Goal: Information Seeking & Learning: Learn about a topic

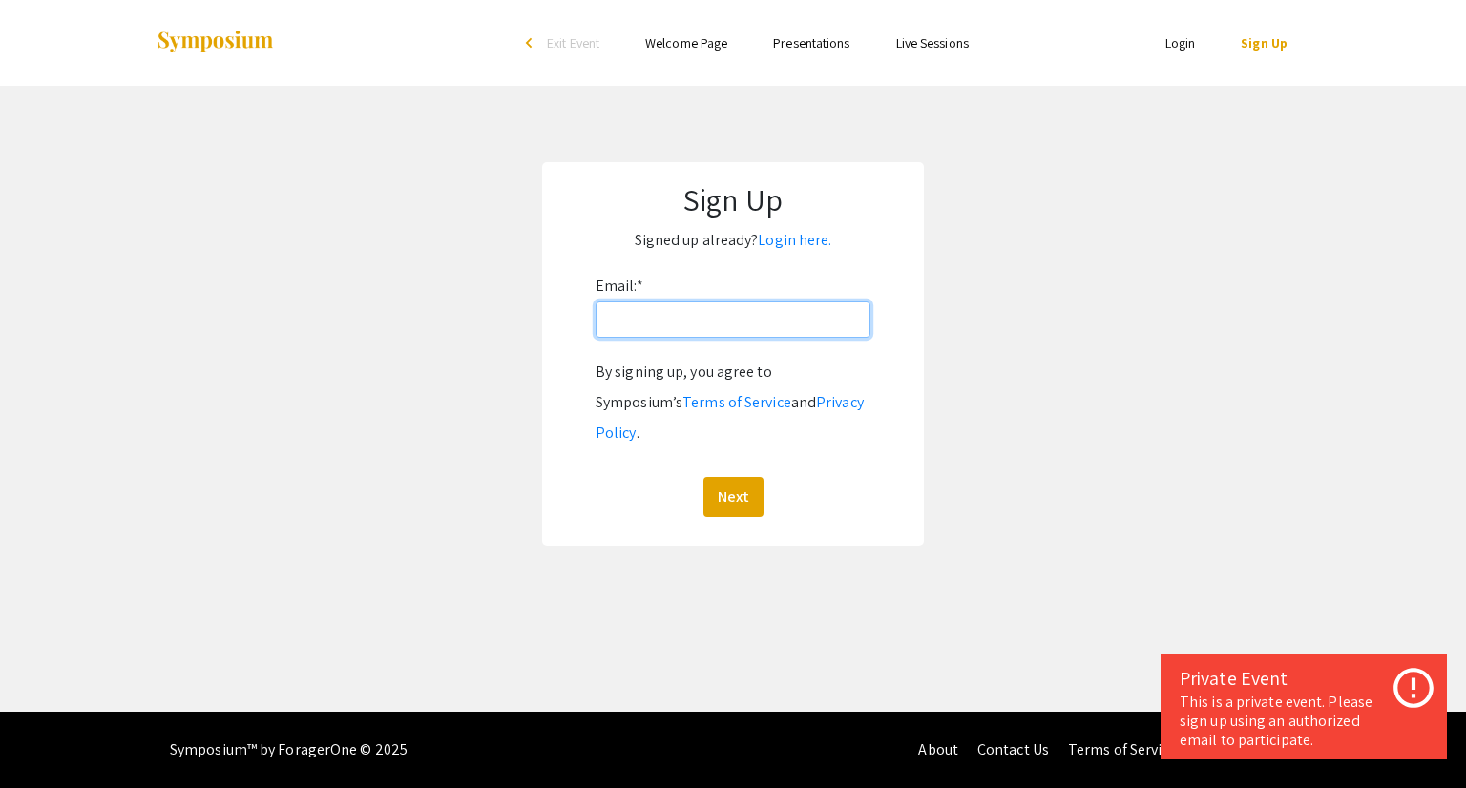
click at [641, 315] on input "Email: *" at bounding box center [733, 320] width 275 height 36
type input "[EMAIL_ADDRESS][DOMAIN_NAME]"
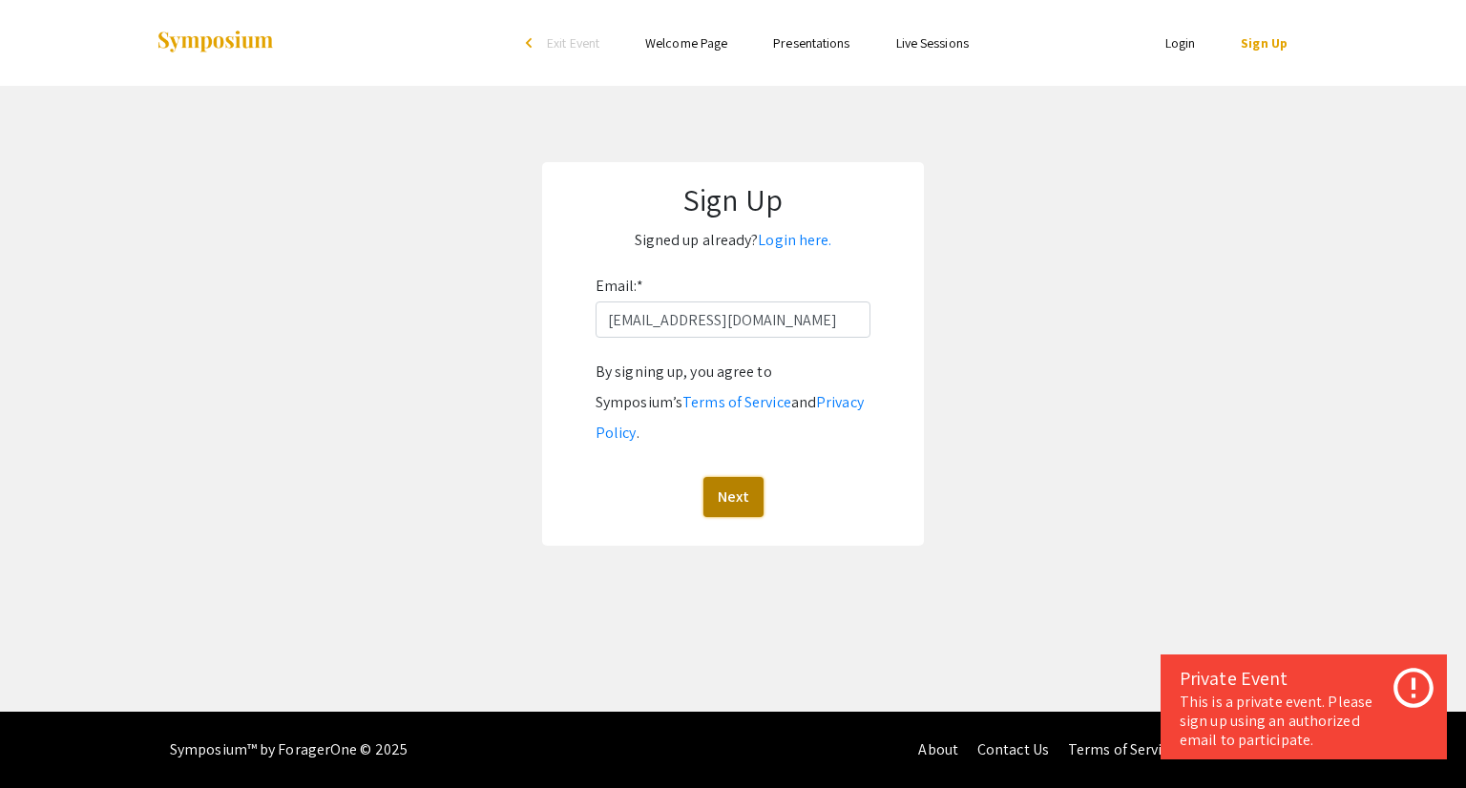
click at [730, 477] on button "Next" at bounding box center [733, 497] width 60 height 40
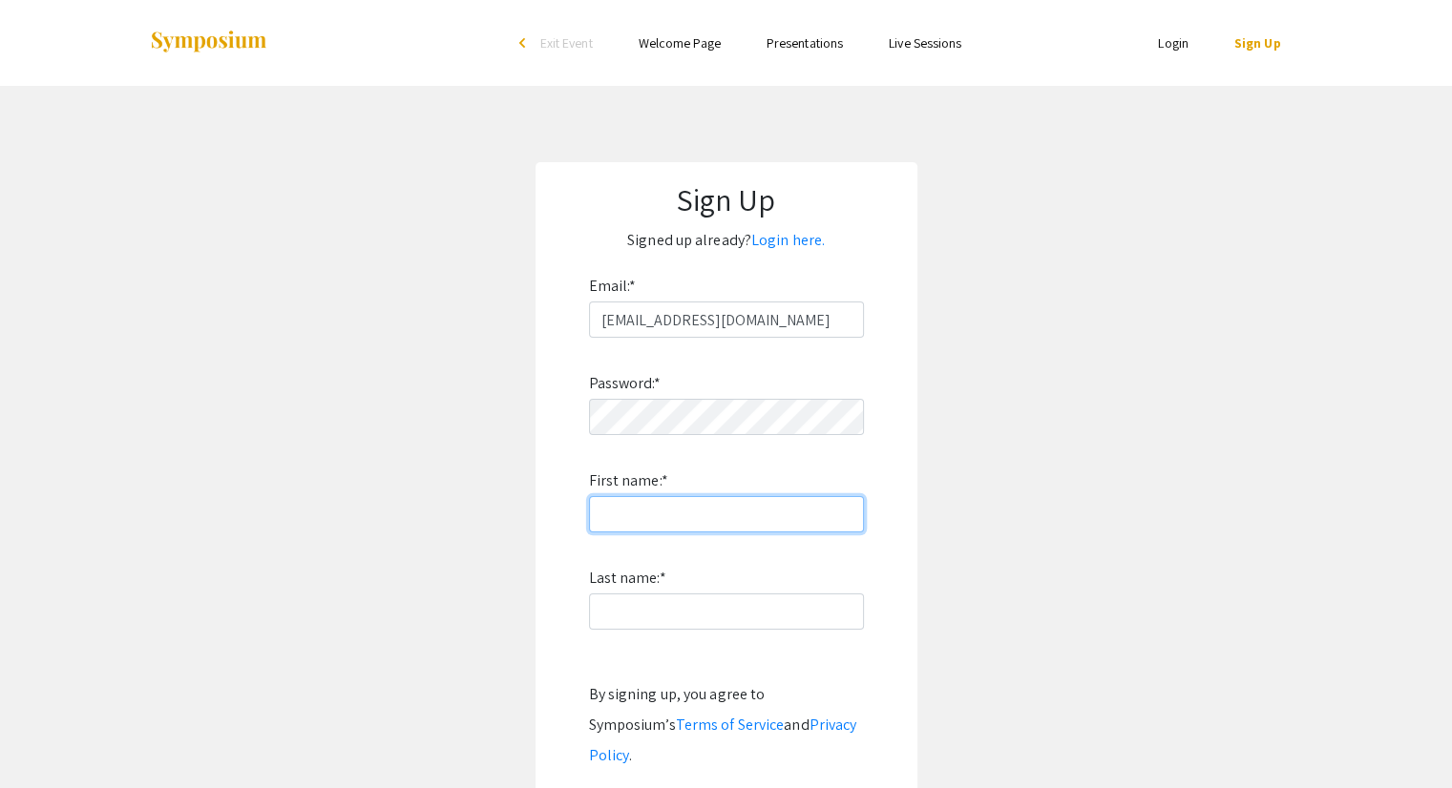
click at [683, 525] on input "First name: *" at bounding box center [726, 514] width 275 height 36
type input "[DEMOGRAPHIC_DATA]"
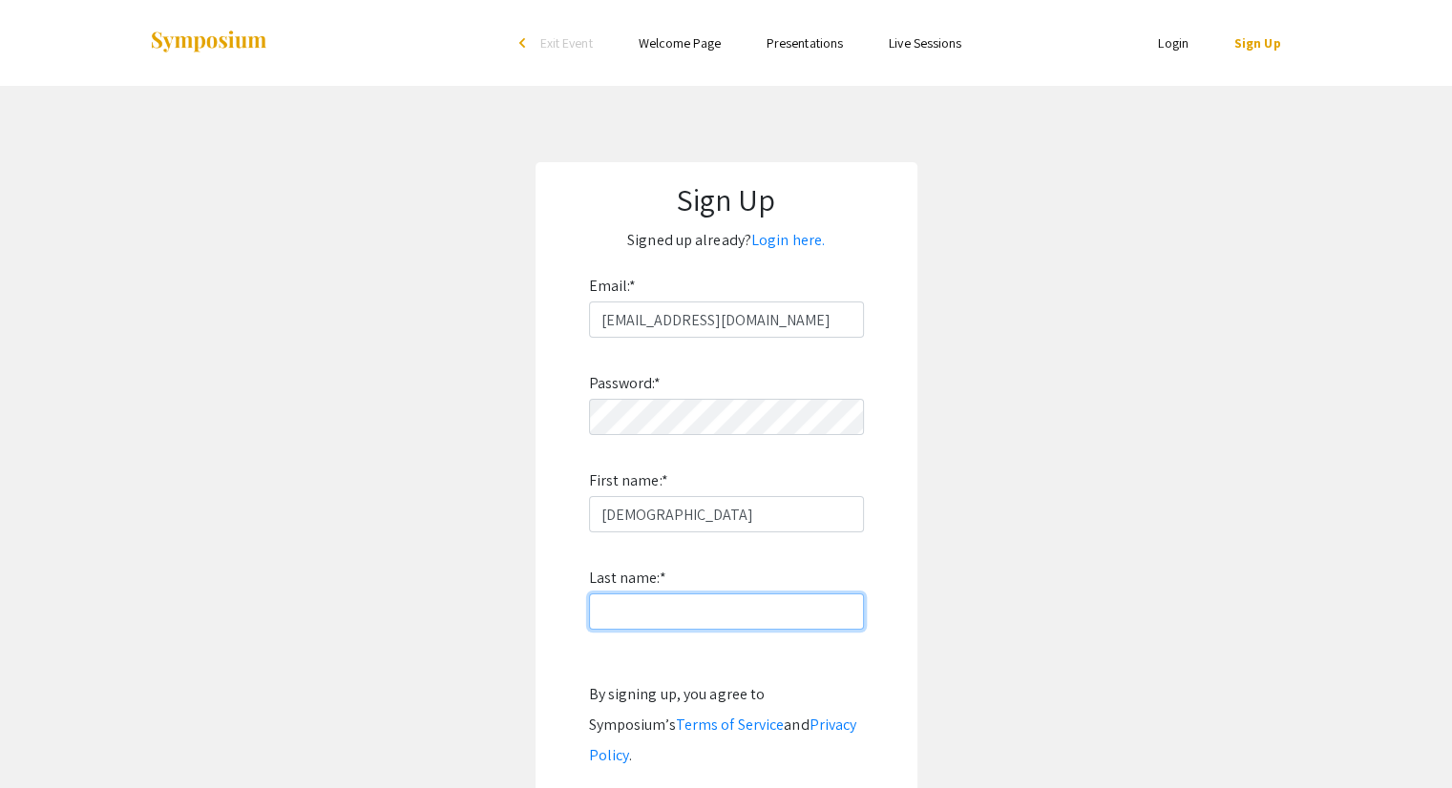
click at [690, 605] on input "Last name: *" at bounding box center [726, 612] width 275 height 36
type input "[PERSON_NAME]"
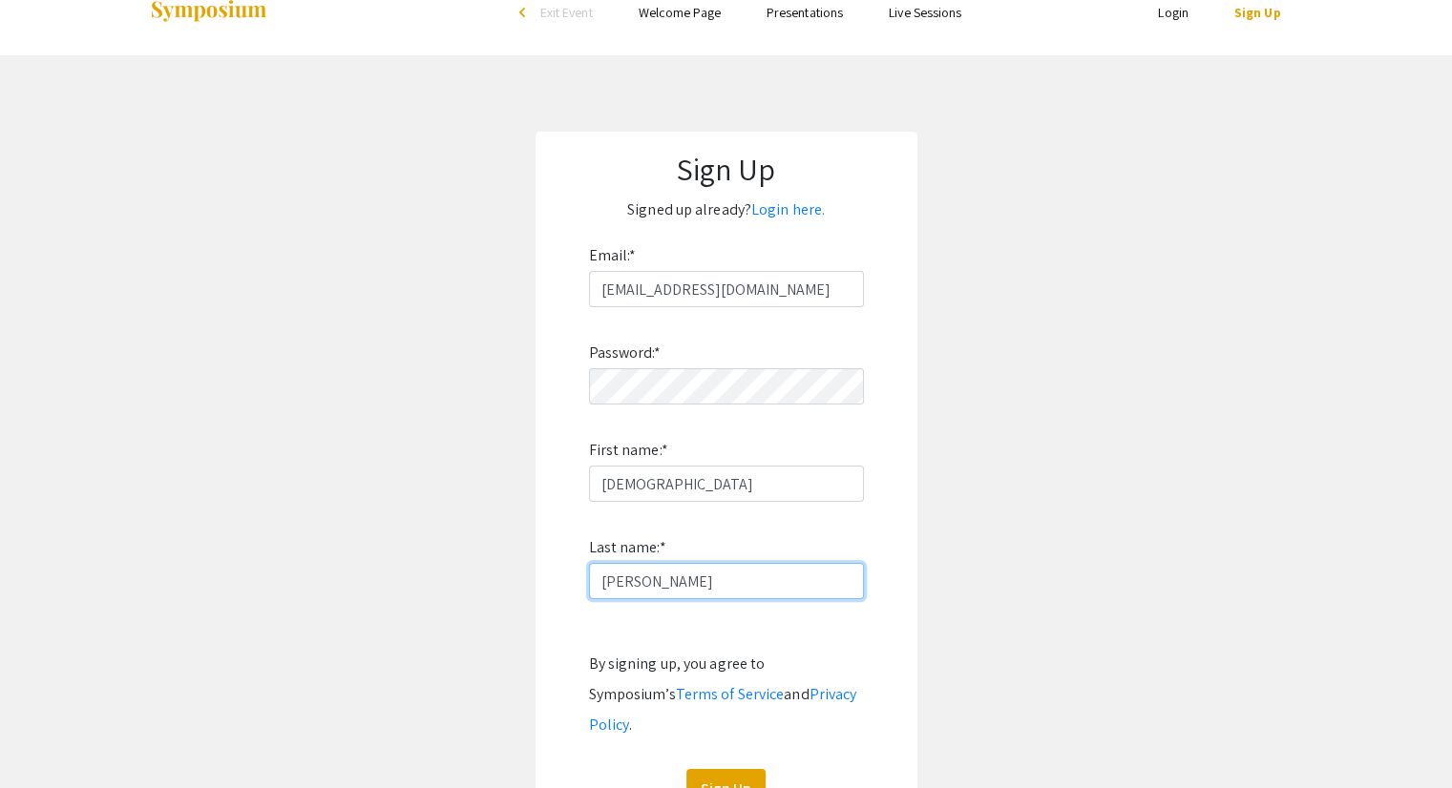
scroll to position [32, 0]
click at [722, 728] on div "Password: * First name: * [PERSON_NAME] Last name: * [PERSON_NAME] By signing u…" at bounding box center [726, 556] width 275 height 502
click at [745, 767] on button "Sign Up" at bounding box center [725, 787] width 79 height 40
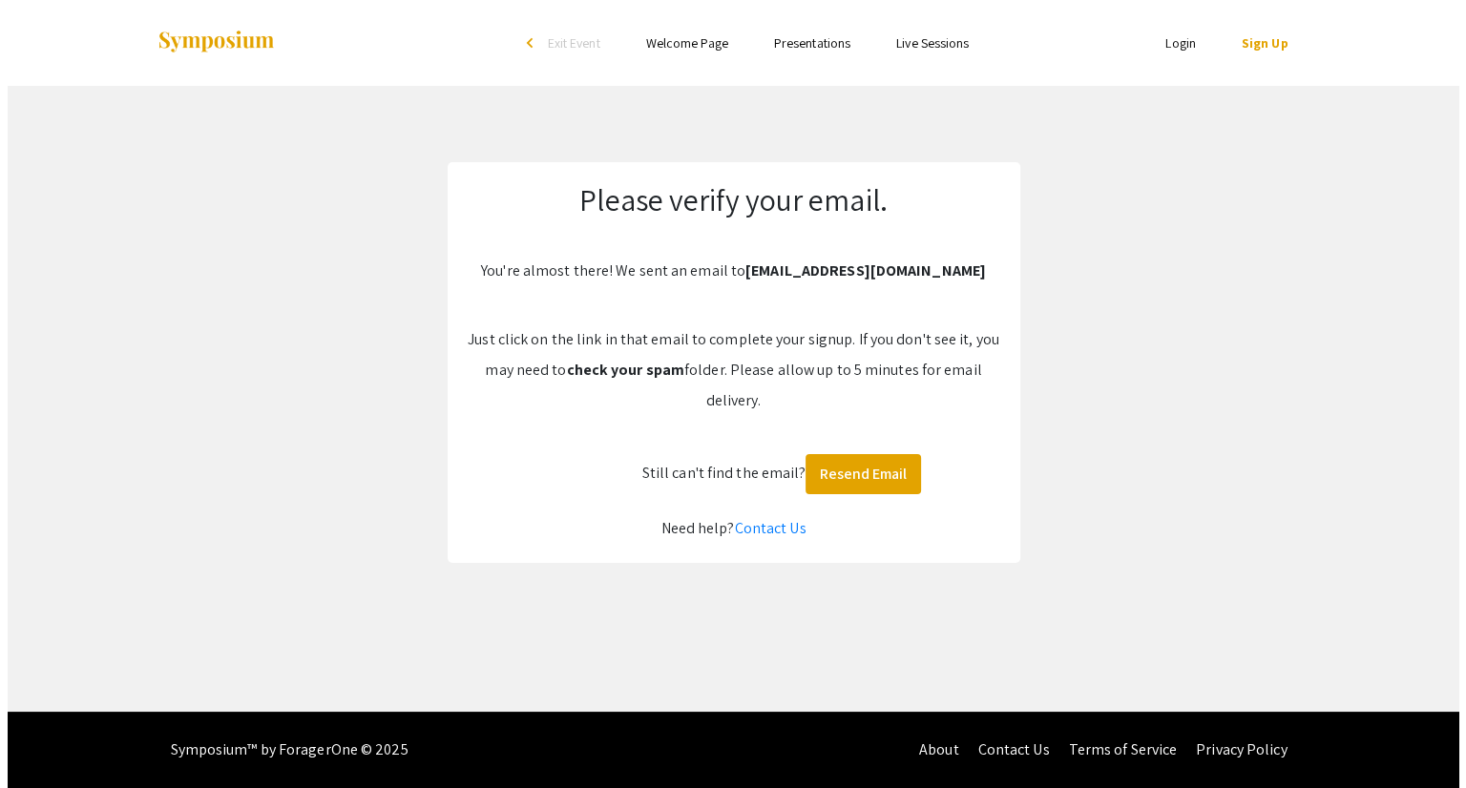
scroll to position [0, 0]
click at [1026, 162] on app-signup "Please verify your email. You're almost there! We sent an email to [EMAIL_ADDRE…" at bounding box center [733, 362] width 1466 height 401
click at [840, 474] on button "Resend Email" at bounding box center [863, 474] width 115 height 40
click at [1162, 39] on li "Login" at bounding box center [1180, 42] width 76 height 23
click at [1163, 39] on li "Login" at bounding box center [1180, 42] width 76 height 23
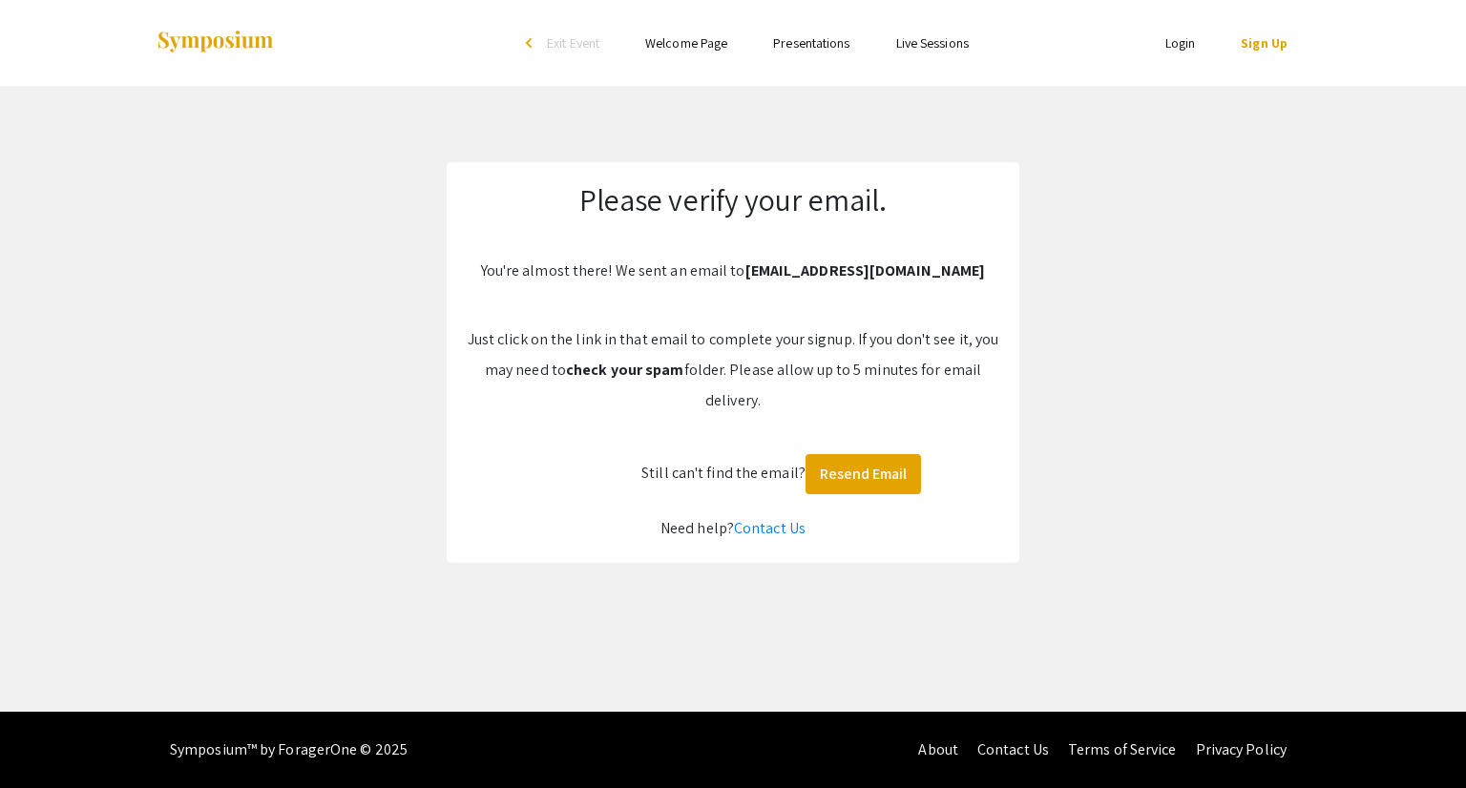
click at [1180, 43] on link "Login" at bounding box center [1180, 42] width 31 height 17
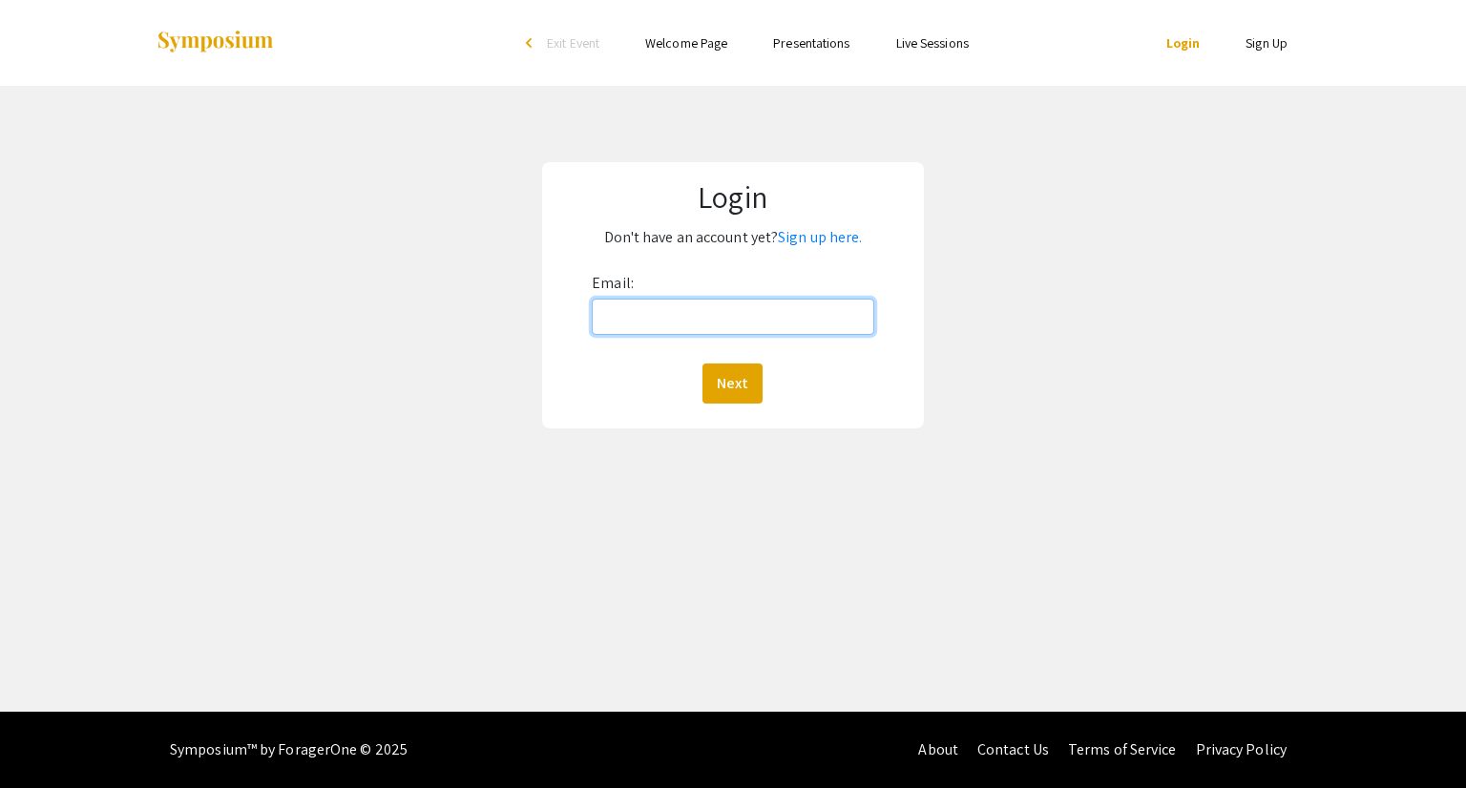
click at [728, 310] on input "Email:" at bounding box center [733, 317] width 282 height 36
type input "[EMAIL_ADDRESS][DOMAIN_NAME]"
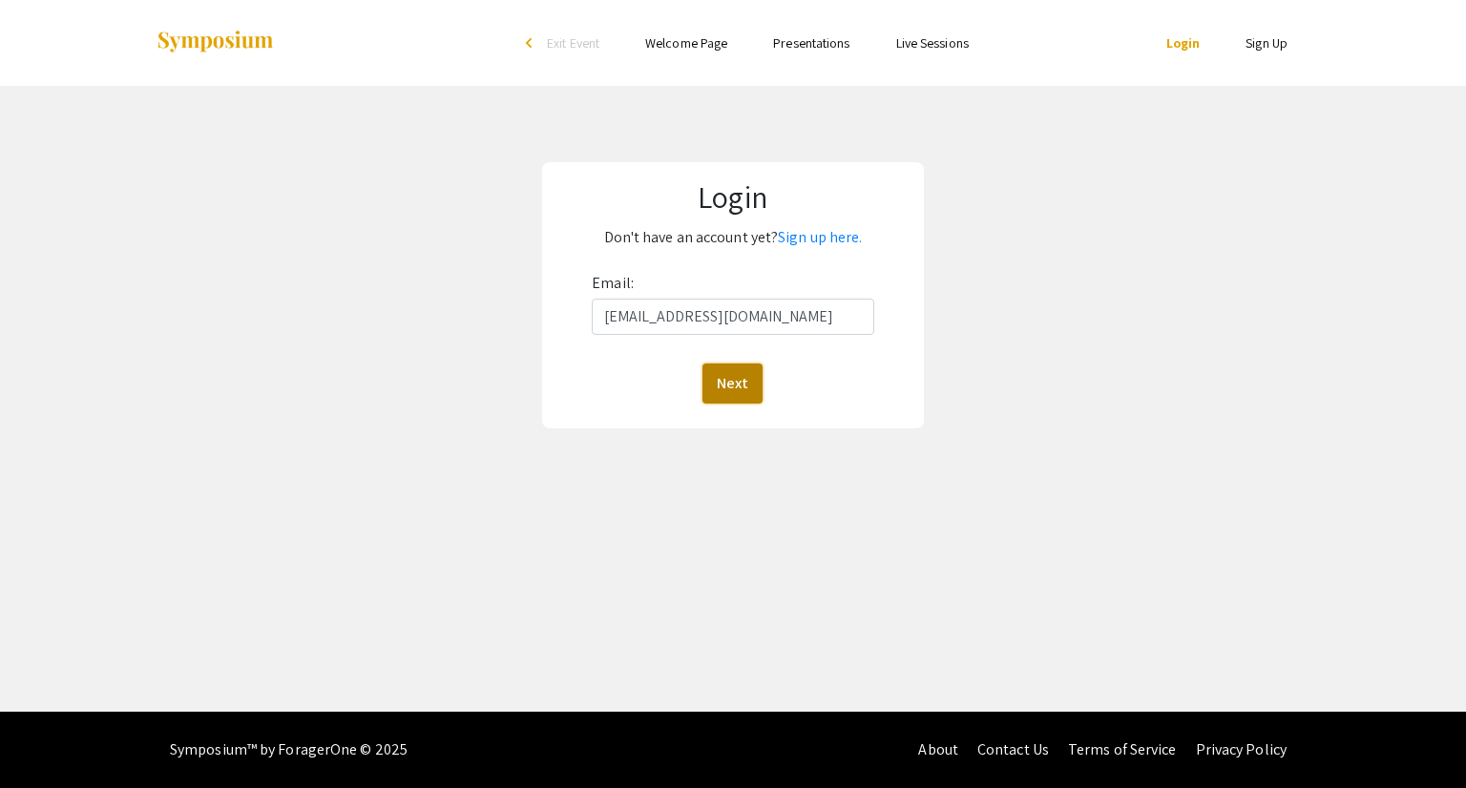
click at [730, 386] on button "Next" at bounding box center [732, 384] width 60 height 40
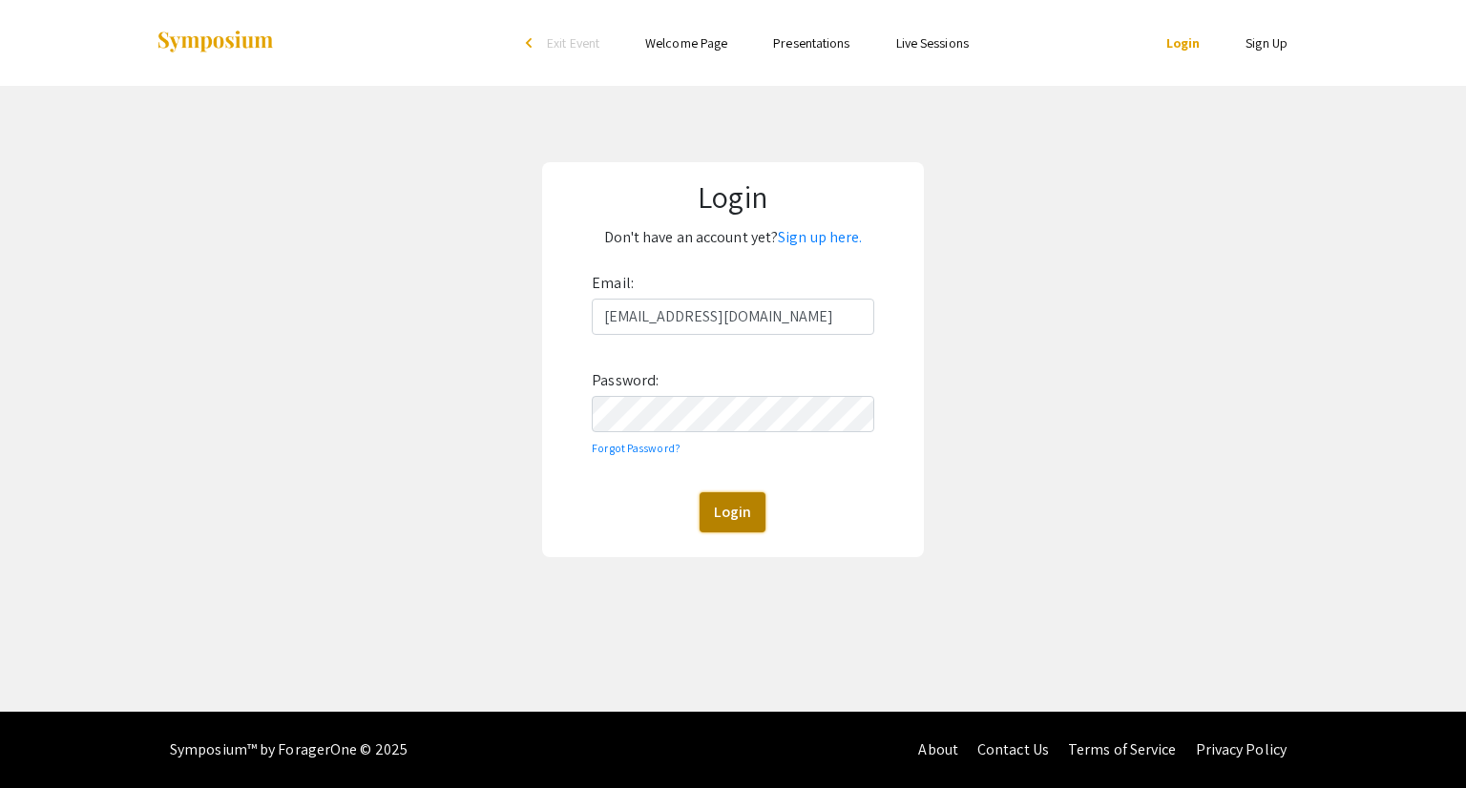
click at [729, 521] on button "Login" at bounding box center [733, 512] width 66 height 40
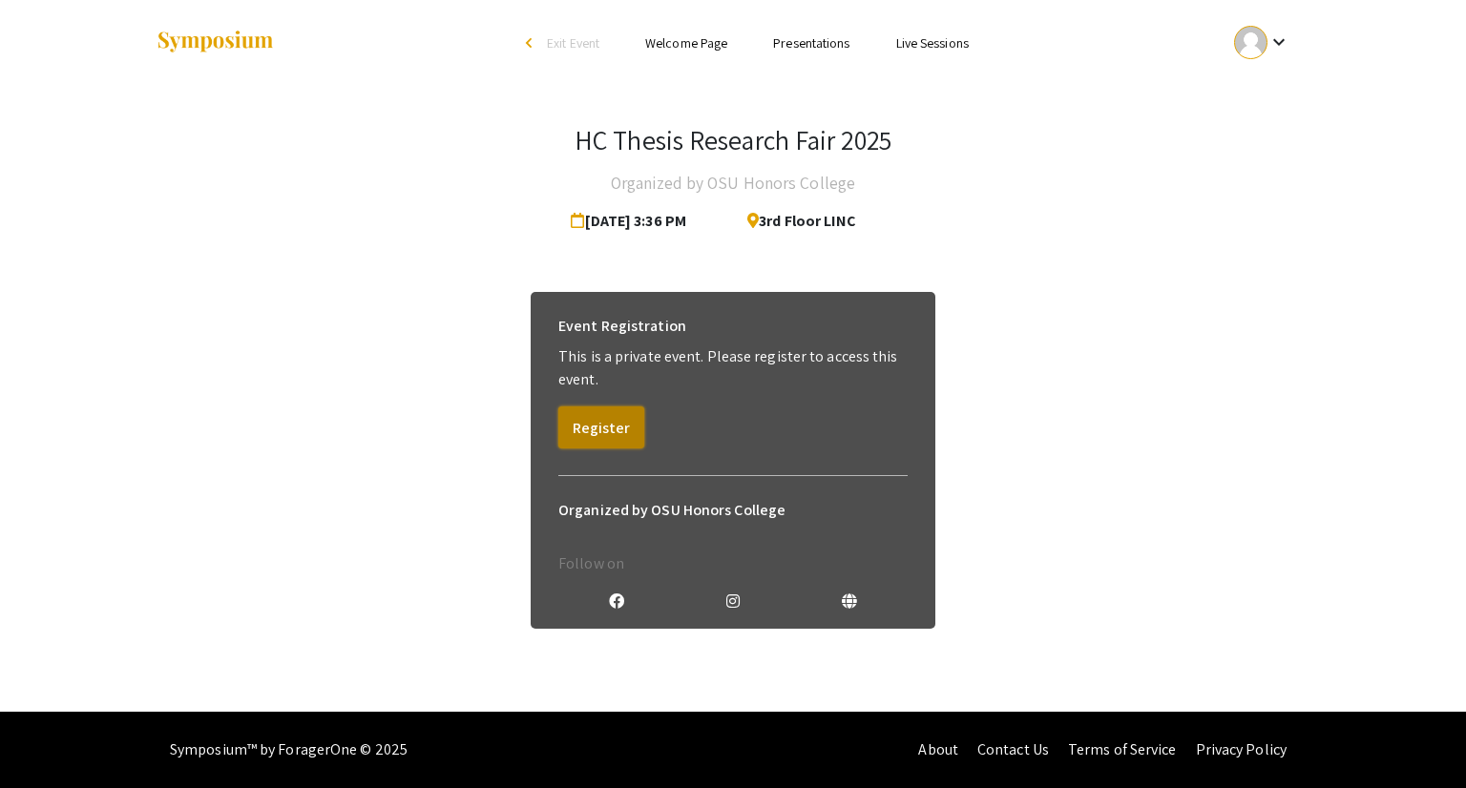
click at [603, 423] on button "Register" at bounding box center [601, 428] width 86 height 42
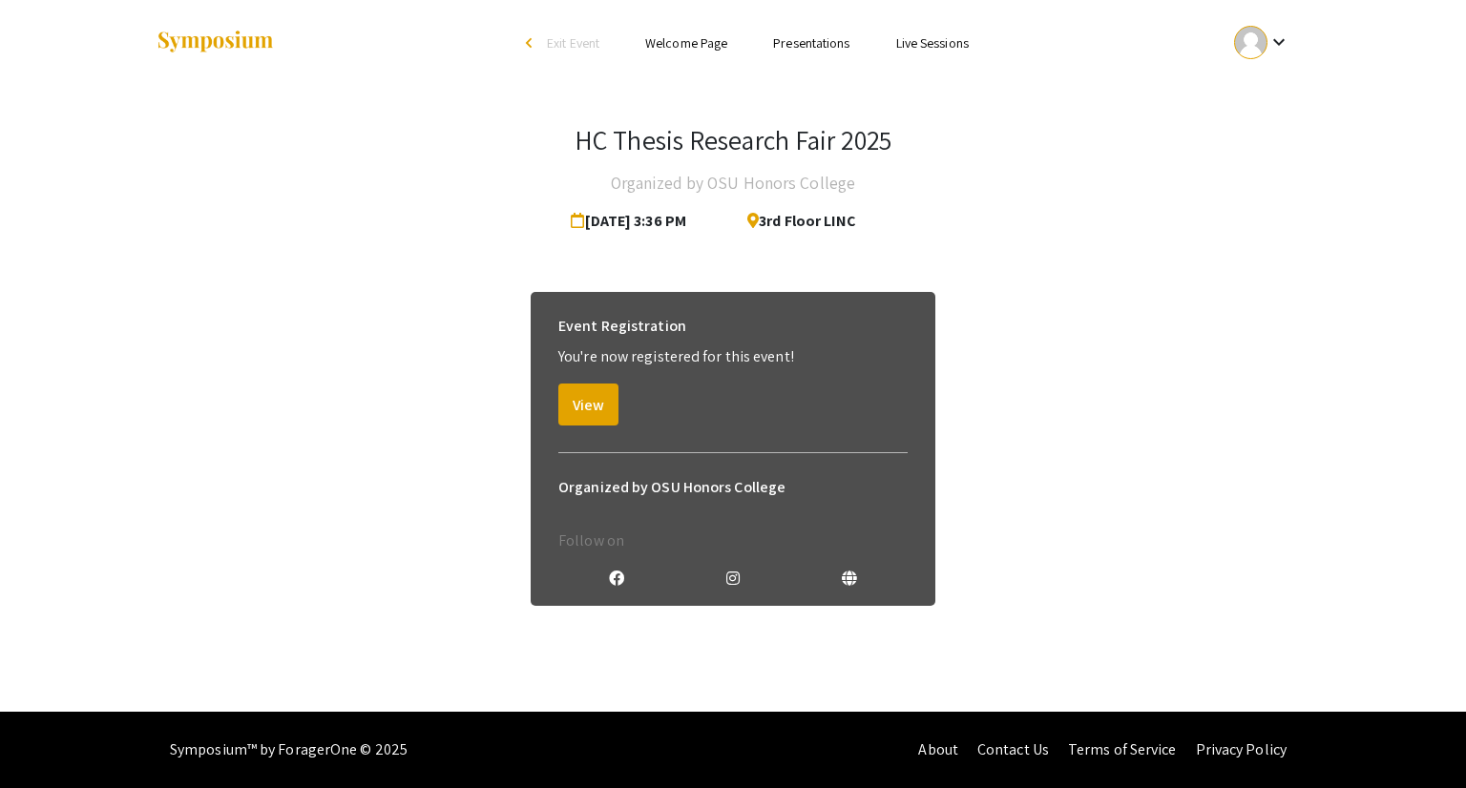
click at [817, 39] on link "Presentations" at bounding box center [811, 42] width 76 height 17
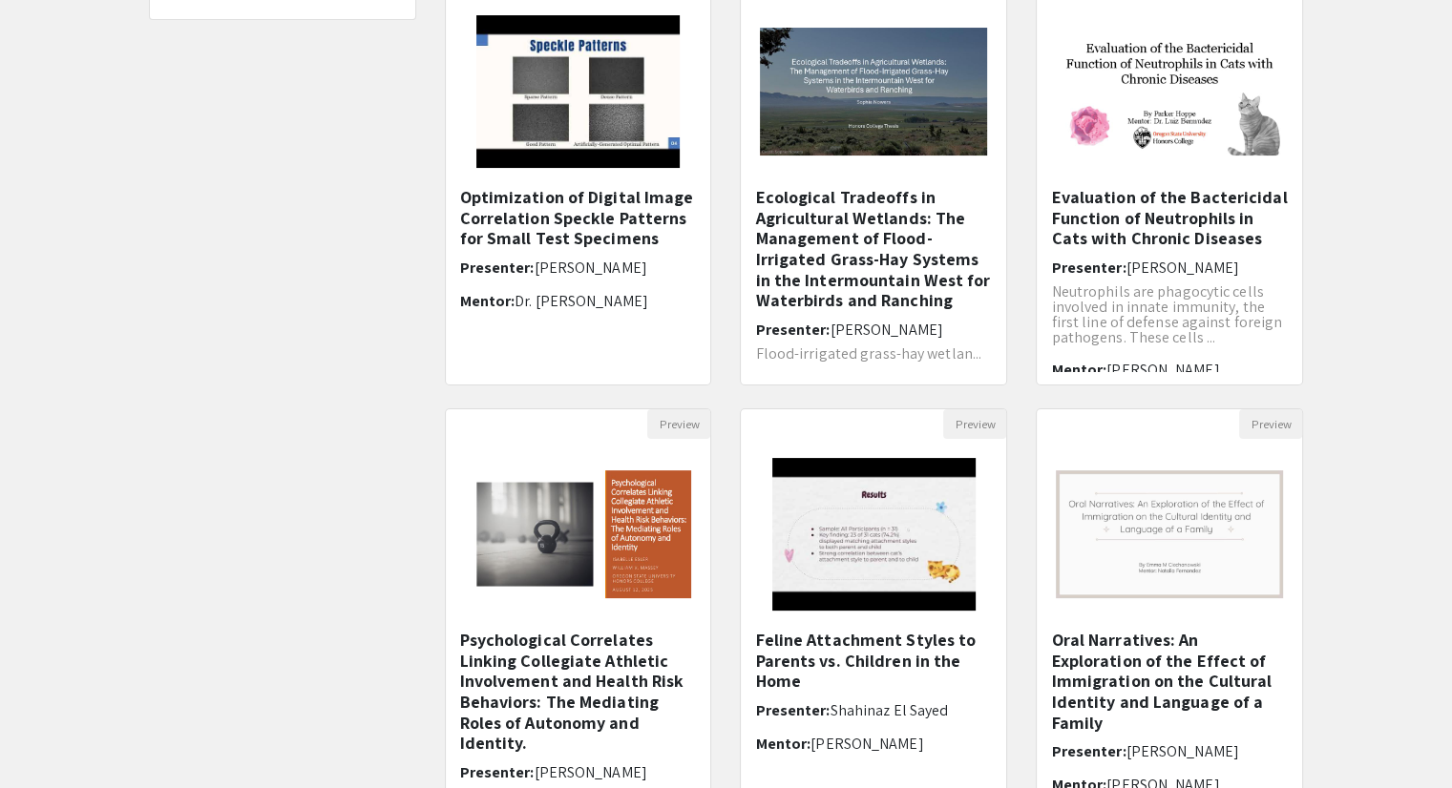
scroll to position [476, 0]
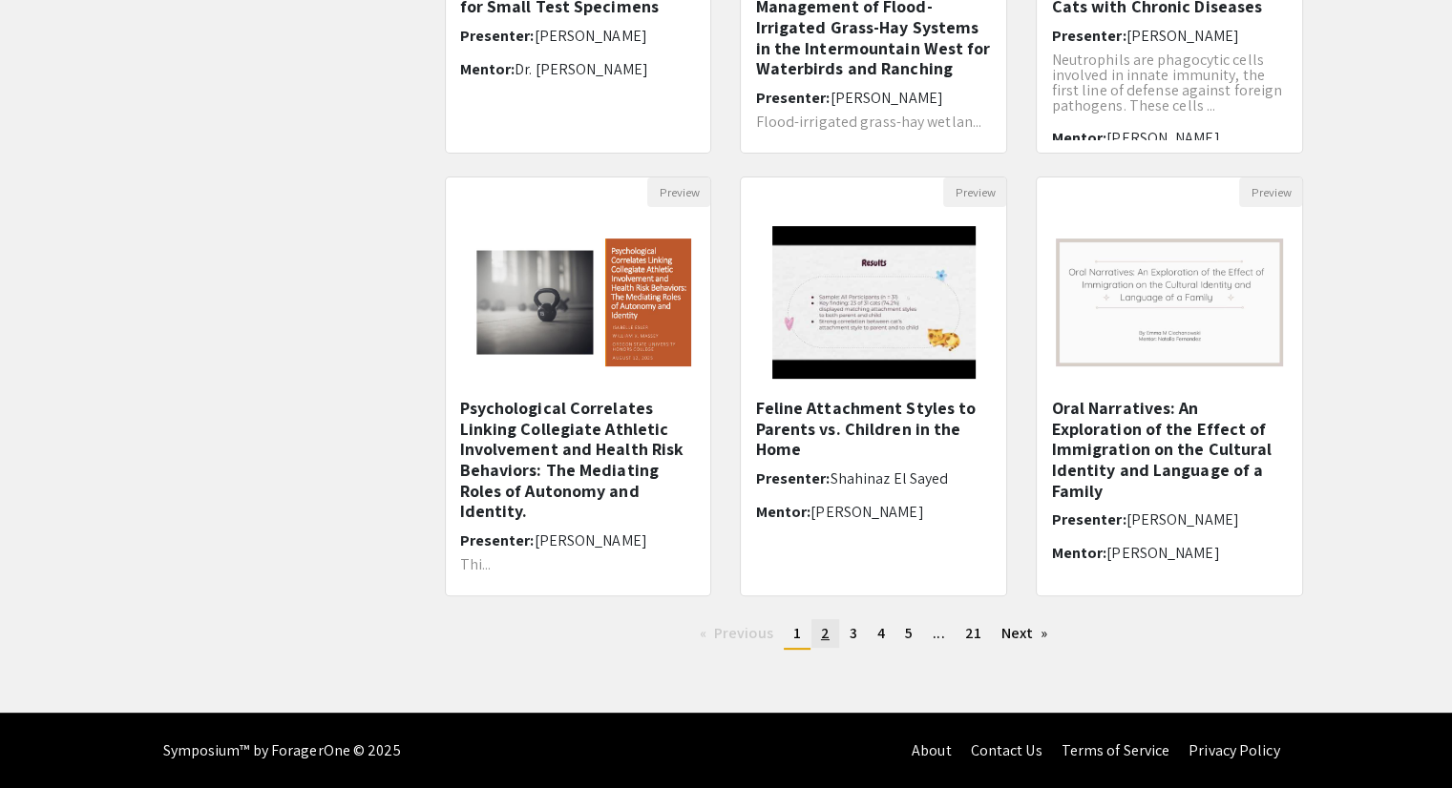
click at [823, 639] on span "2" at bounding box center [825, 633] width 9 height 20
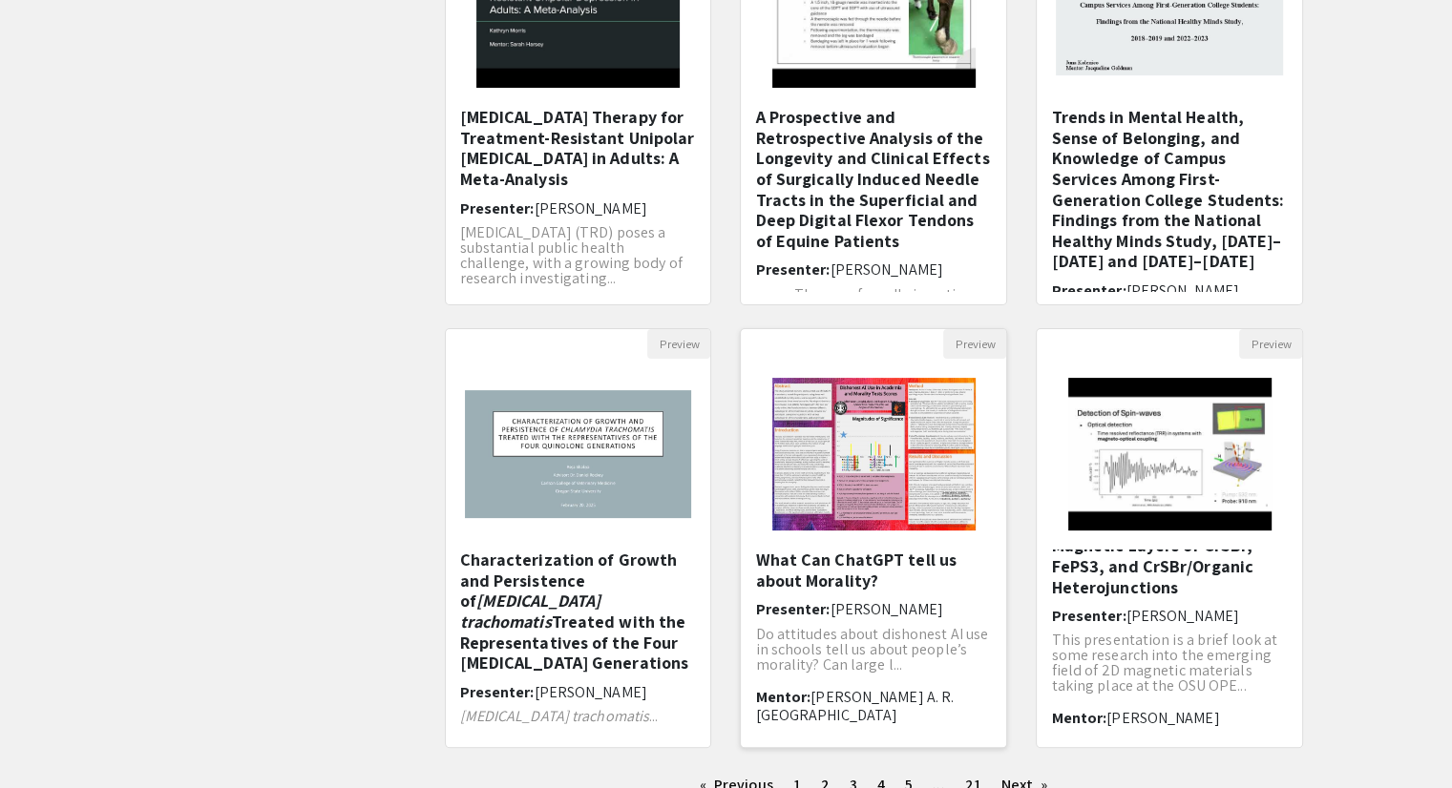
scroll to position [476, 0]
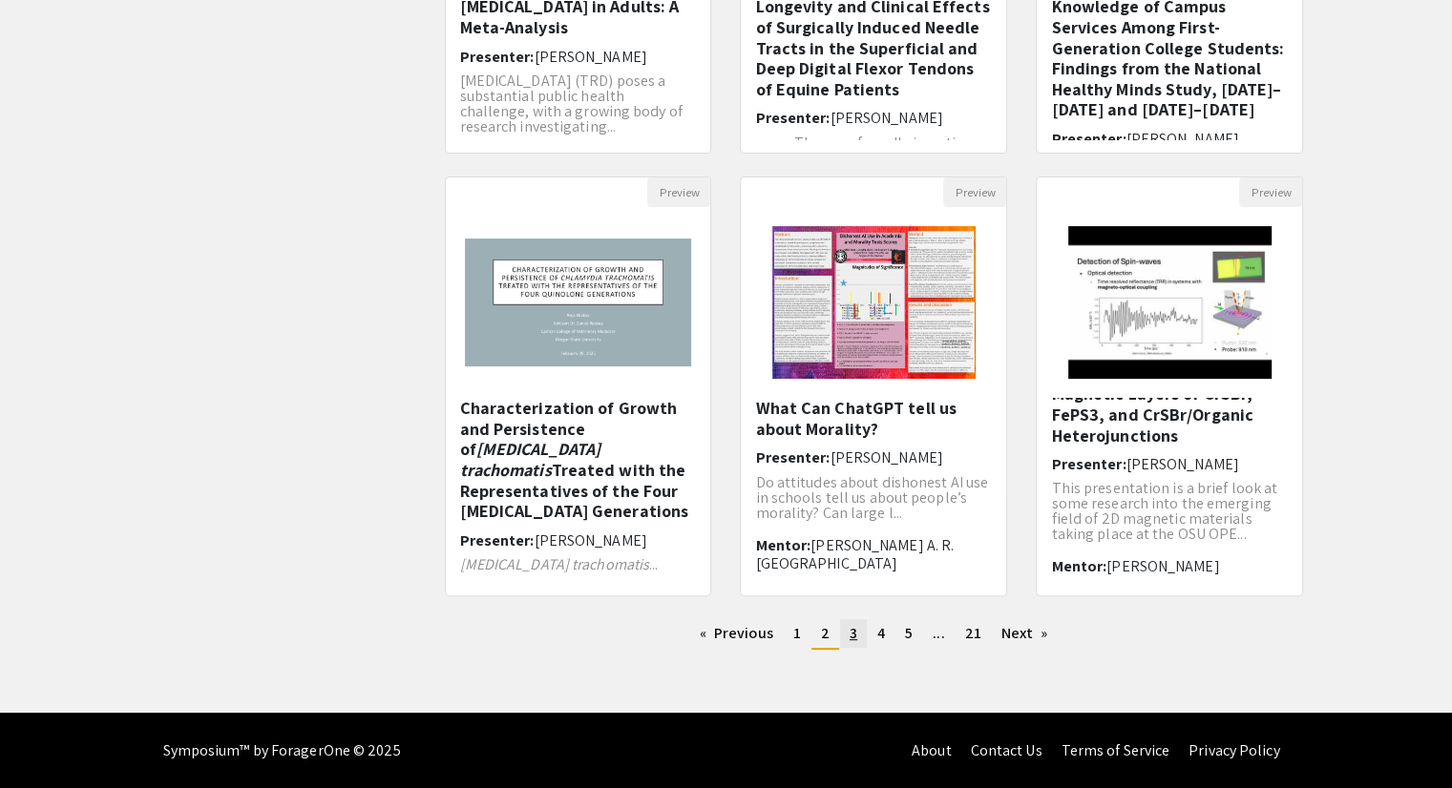
click at [858, 633] on link "page 3" at bounding box center [853, 633] width 27 height 29
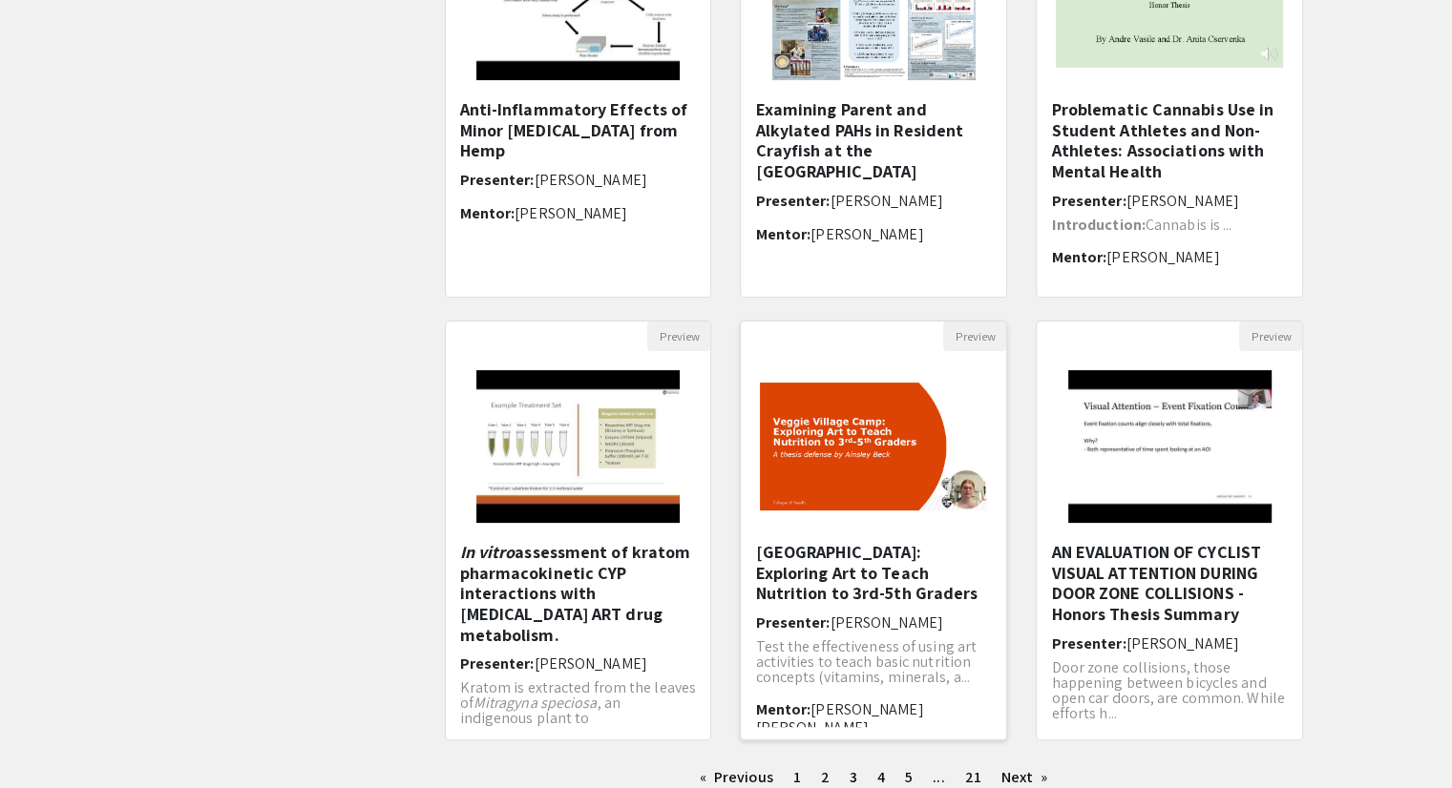
scroll to position [363, 0]
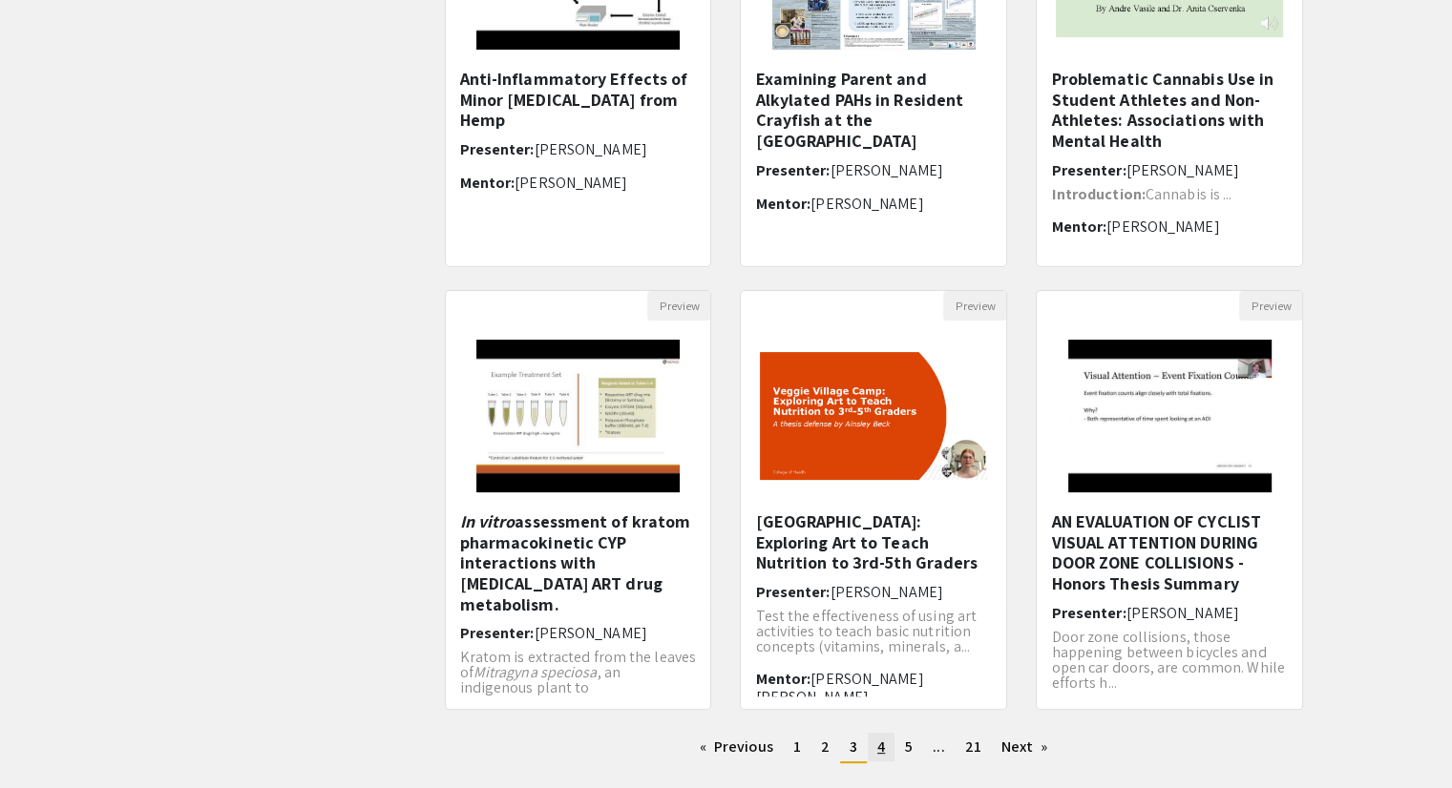
click at [874, 751] on link "page 4" at bounding box center [881, 747] width 27 height 29
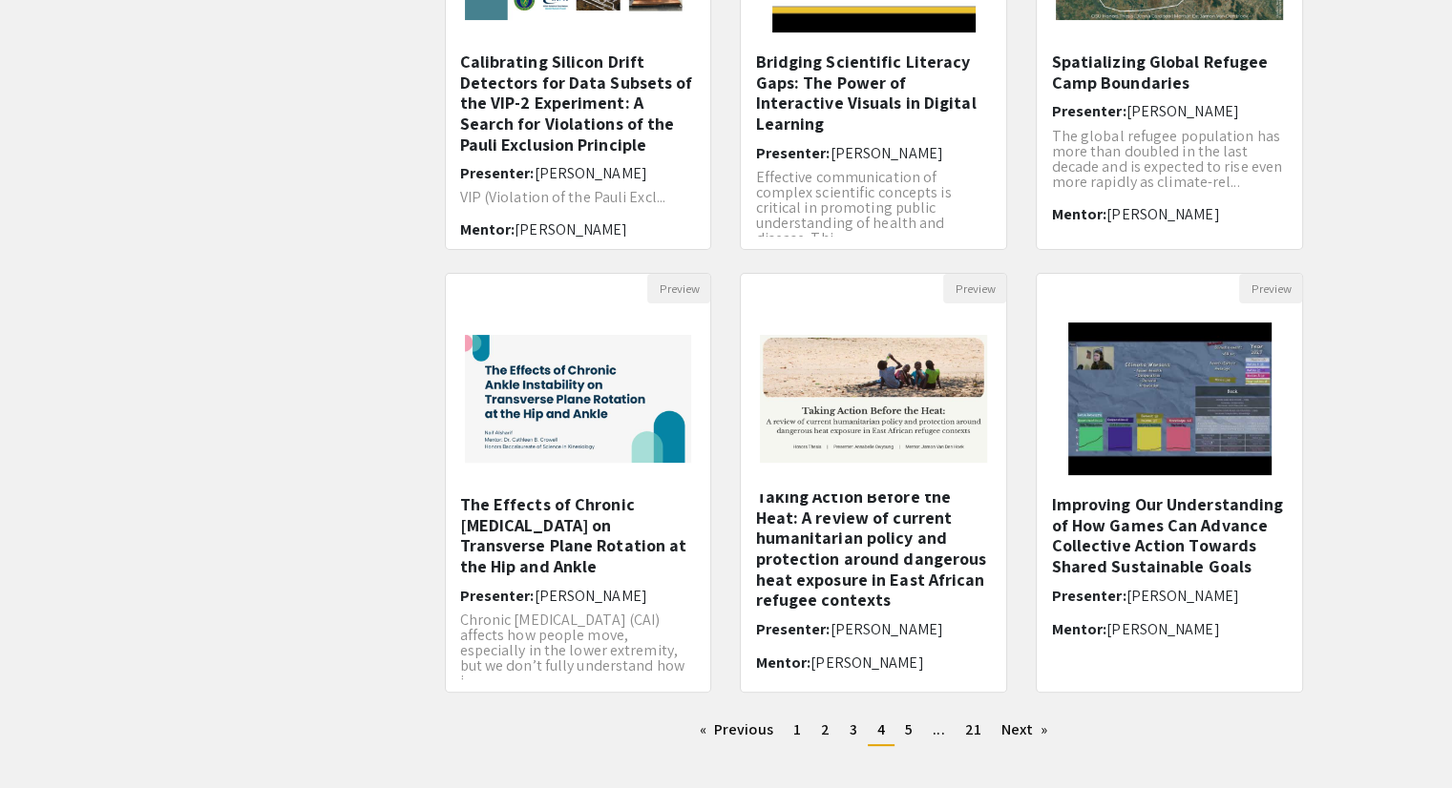
scroll to position [476, 0]
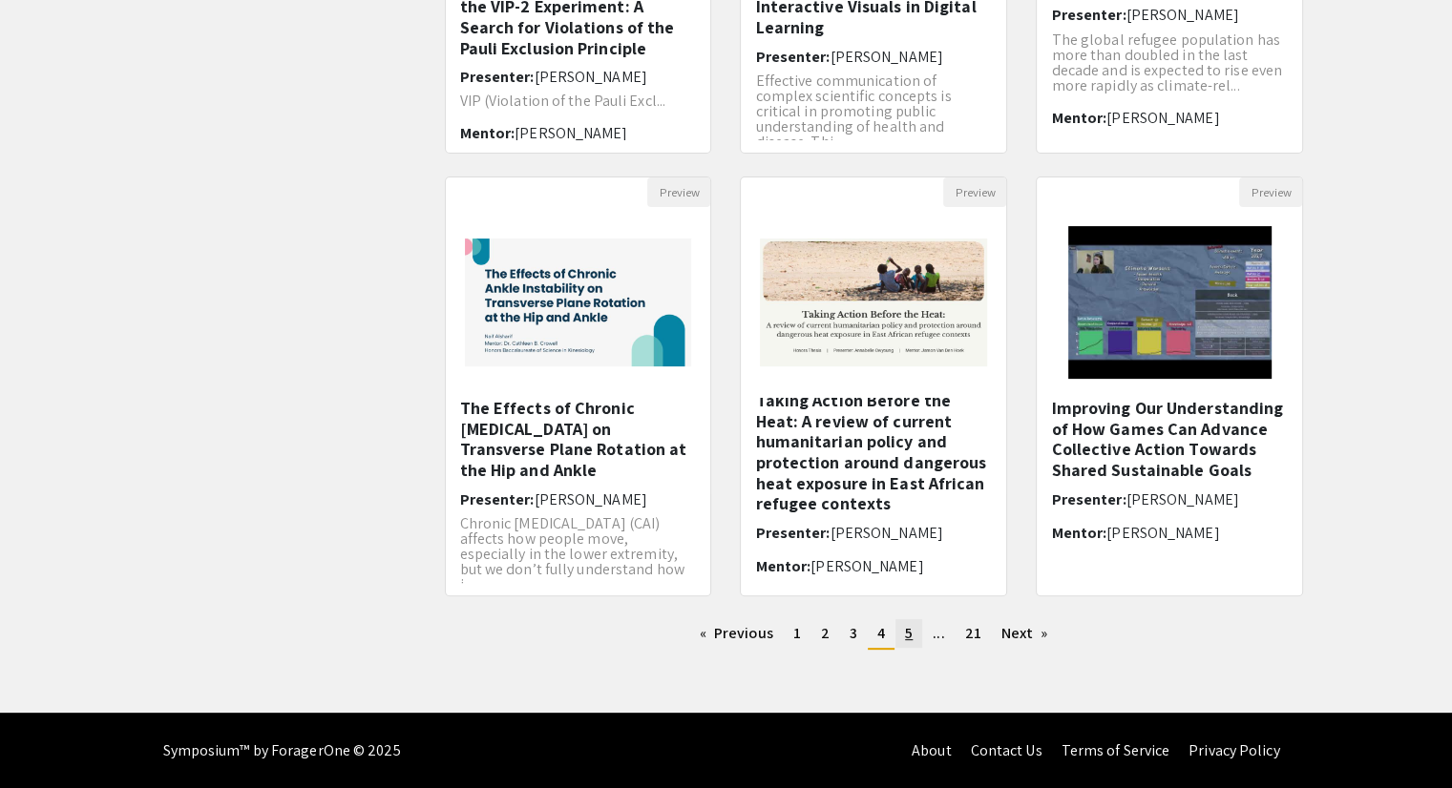
click at [911, 631] on span "5" at bounding box center [909, 633] width 8 height 20
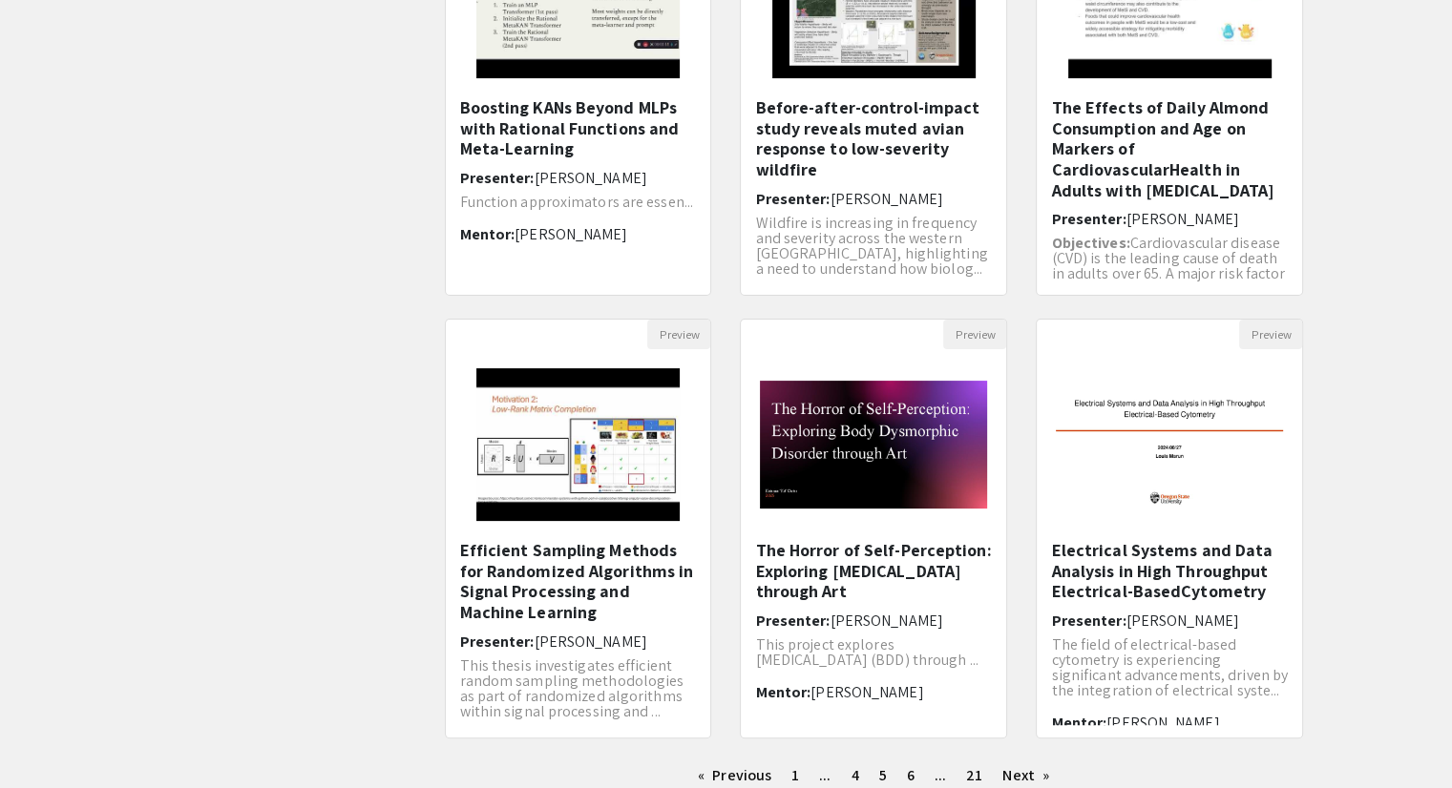
scroll to position [335, 0]
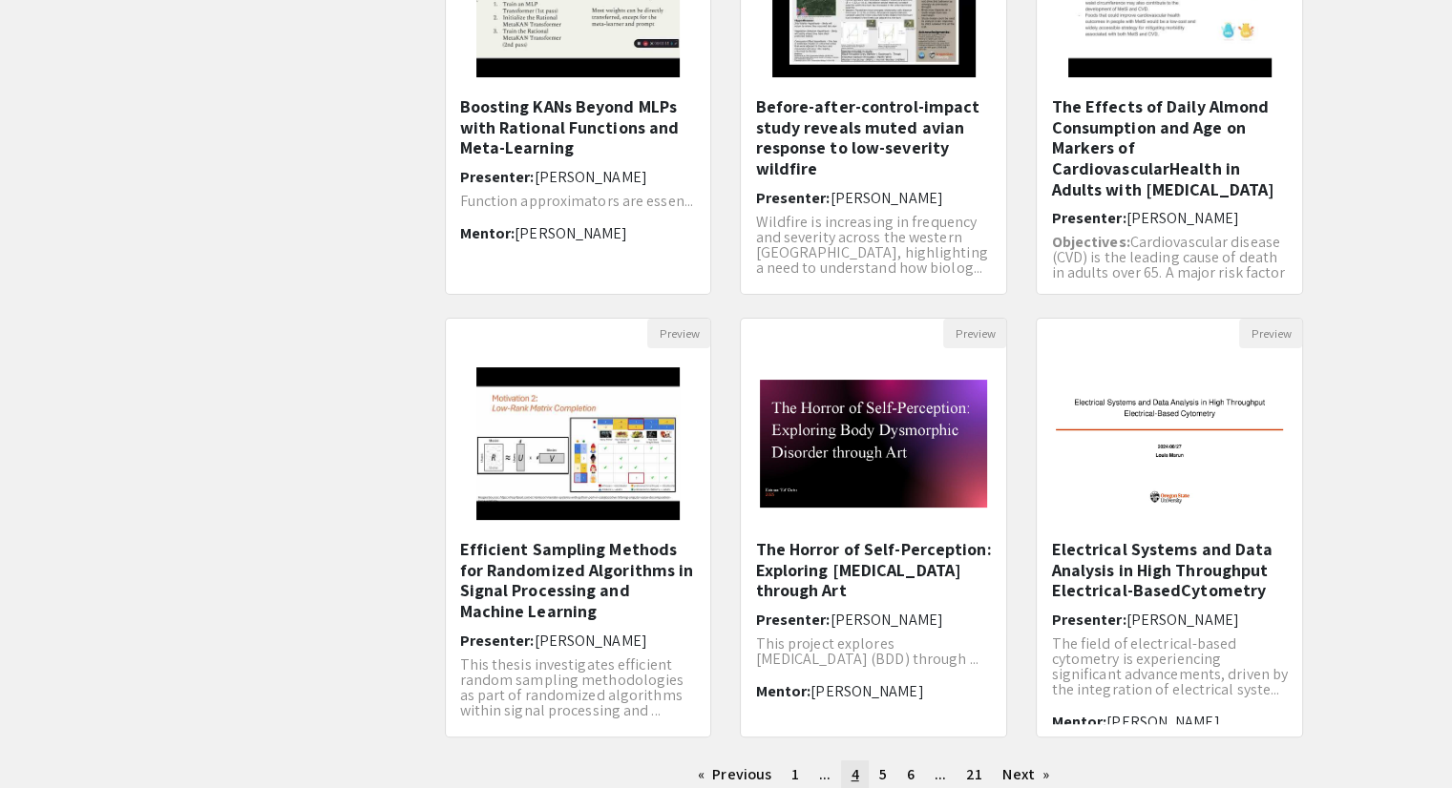
click at [862, 764] on link "page 4" at bounding box center [854, 775] width 27 height 29
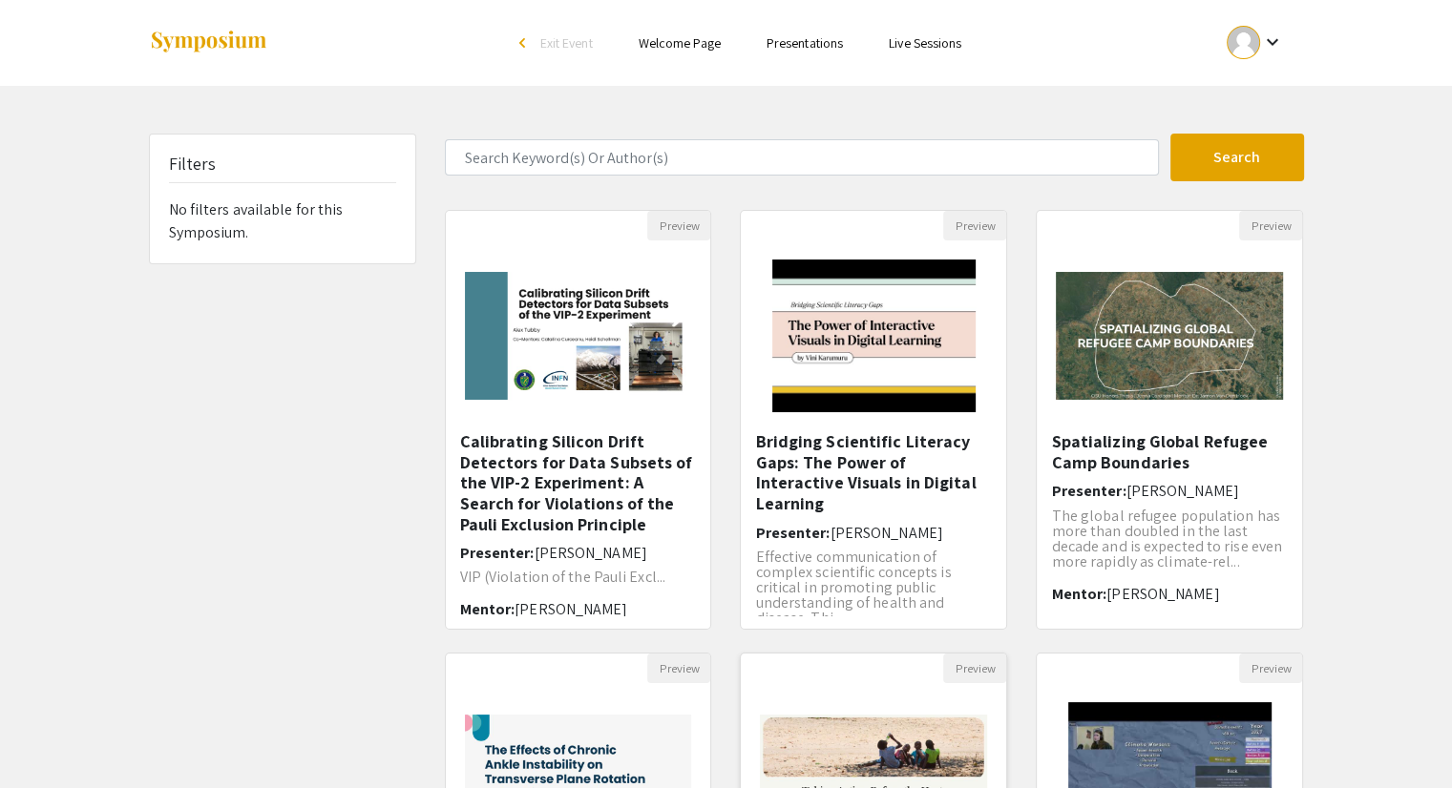
scroll to position [476, 0]
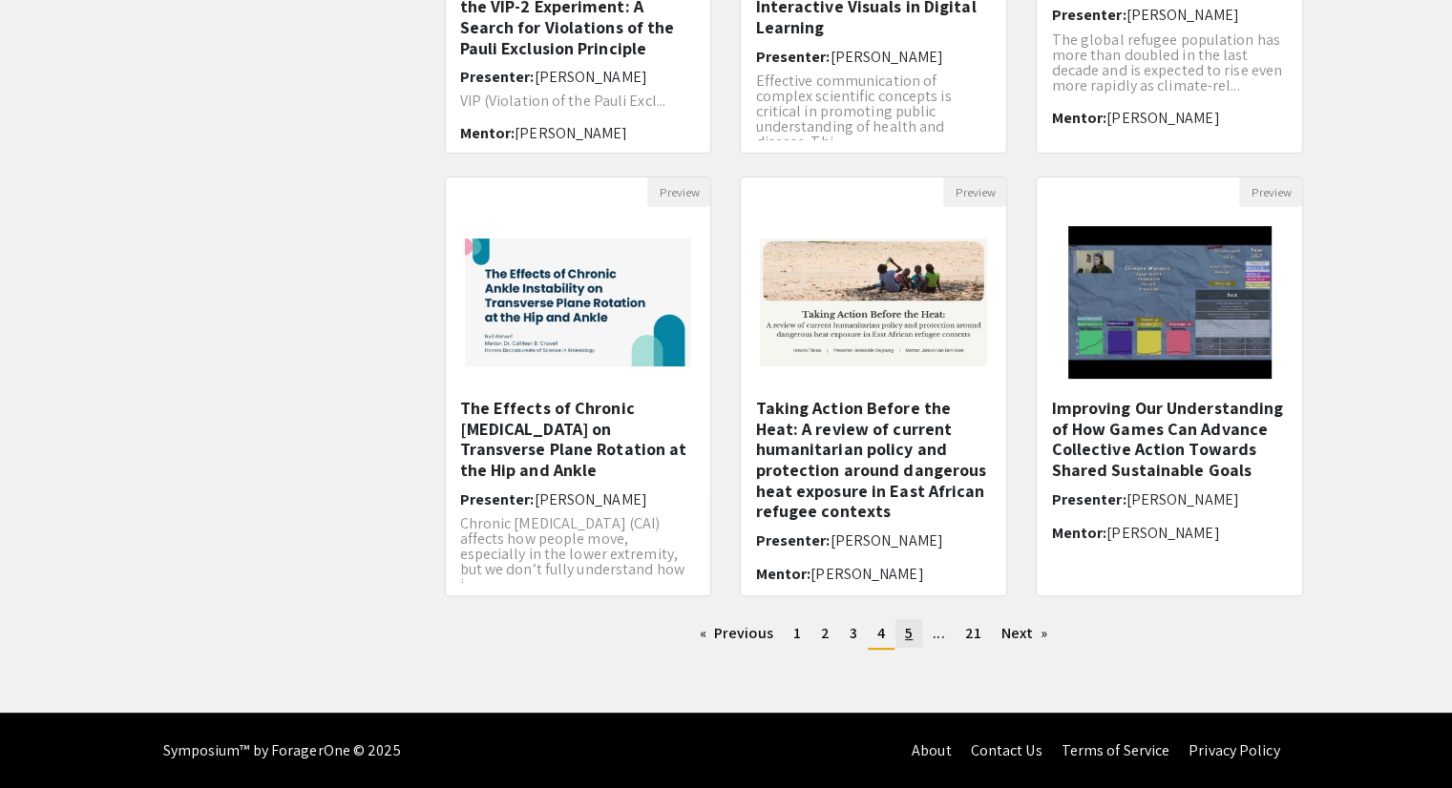
click at [909, 635] on span "5" at bounding box center [909, 633] width 8 height 20
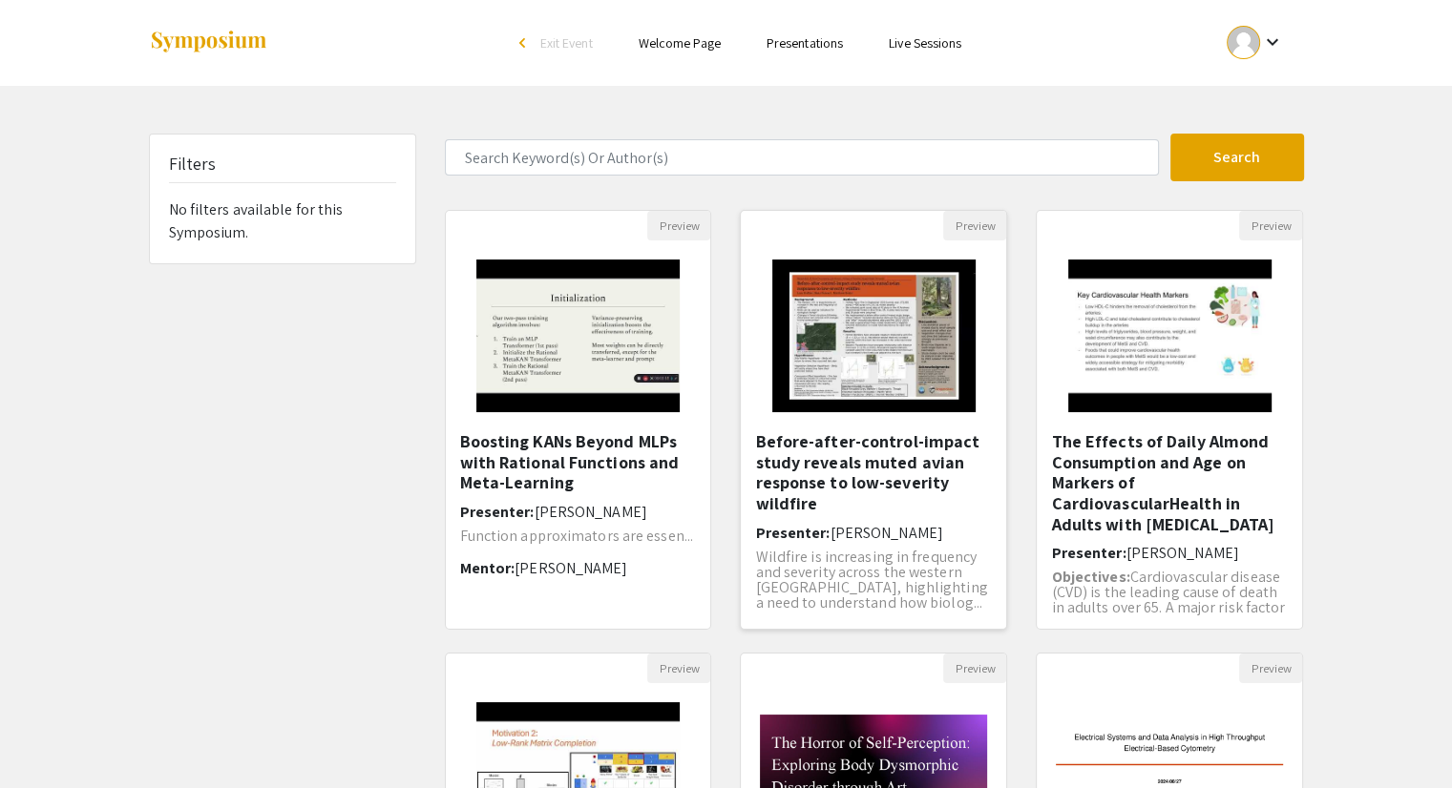
scroll to position [476, 0]
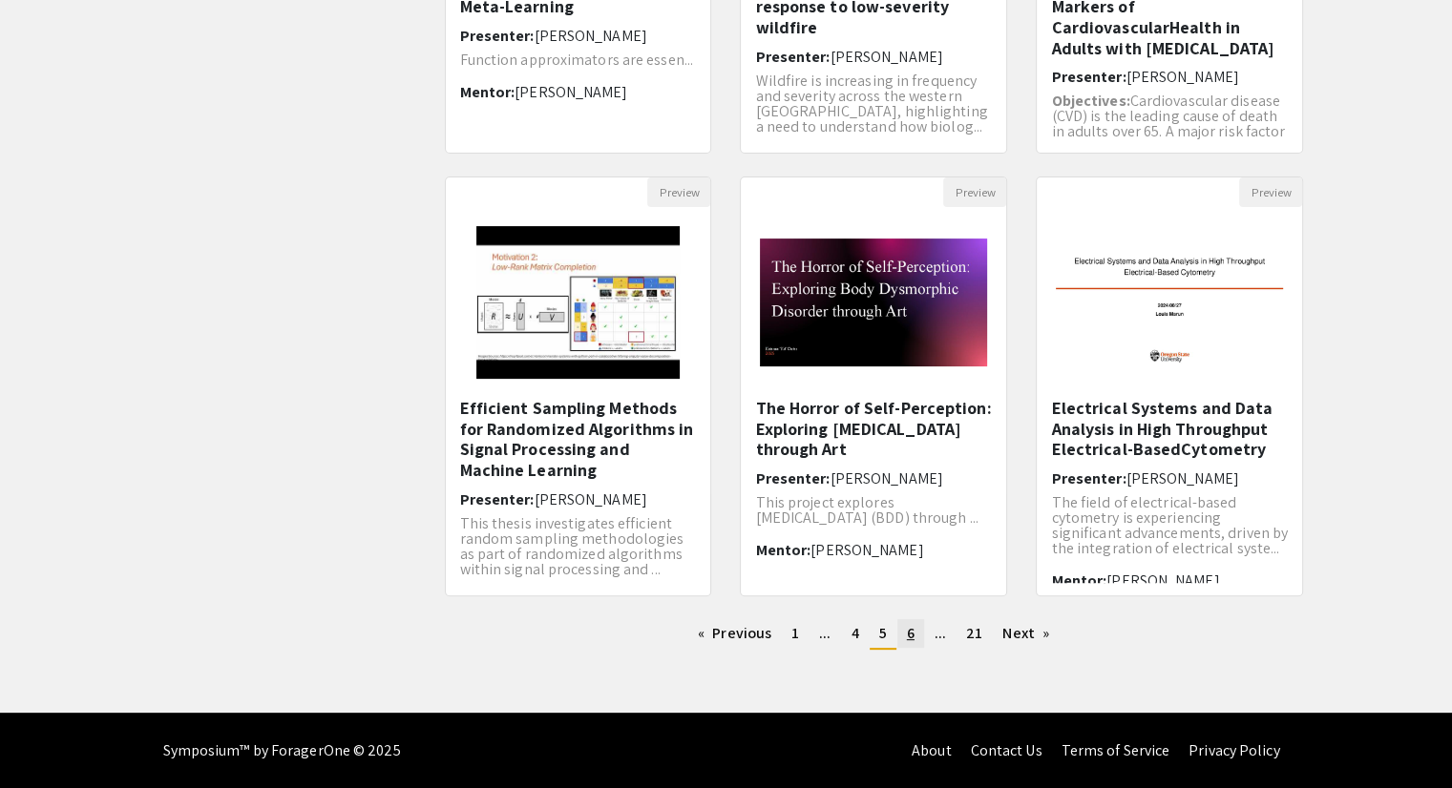
click at [907, 627] on span "6" at bounding box center [911, 633] width 8 height 20
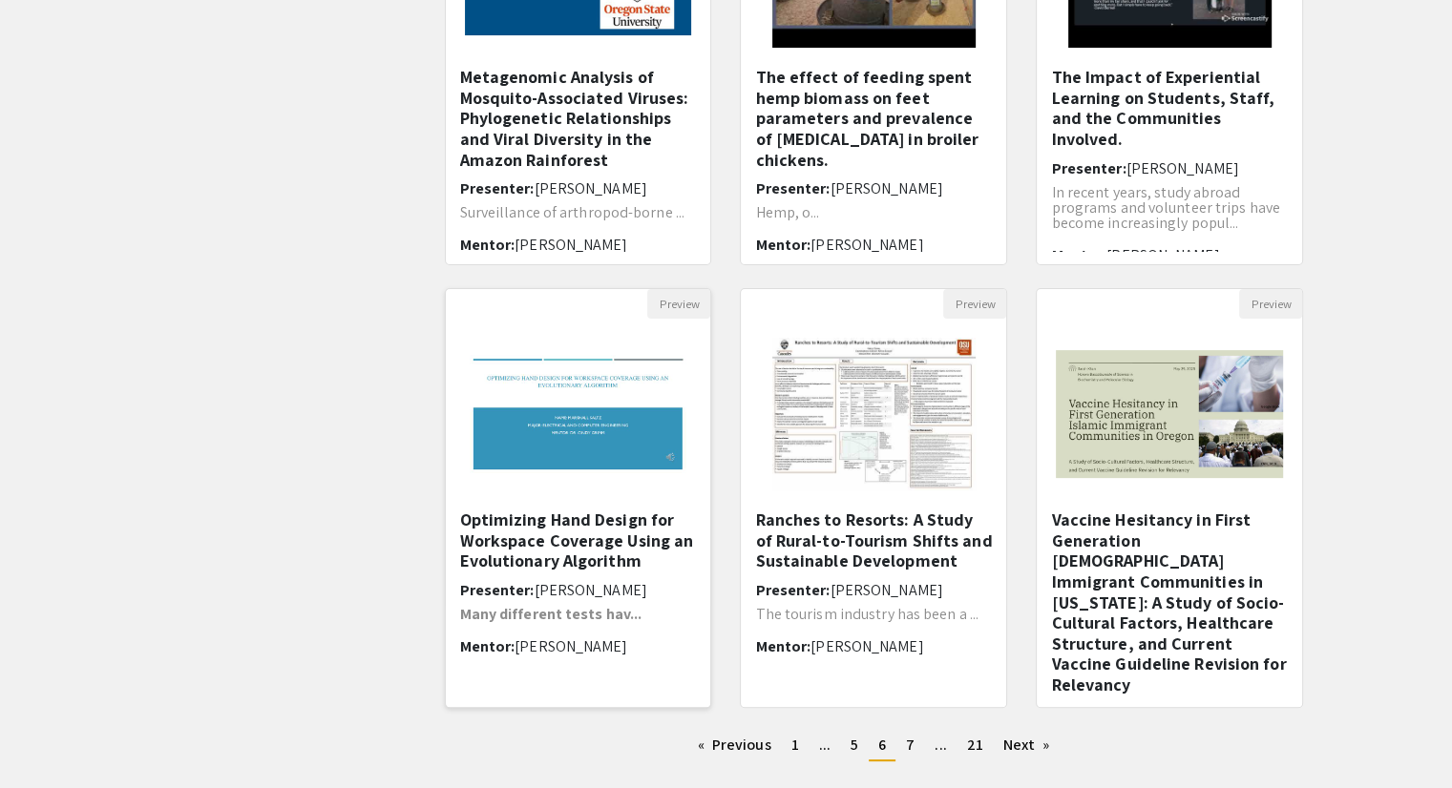
scroll to position [370, 0]
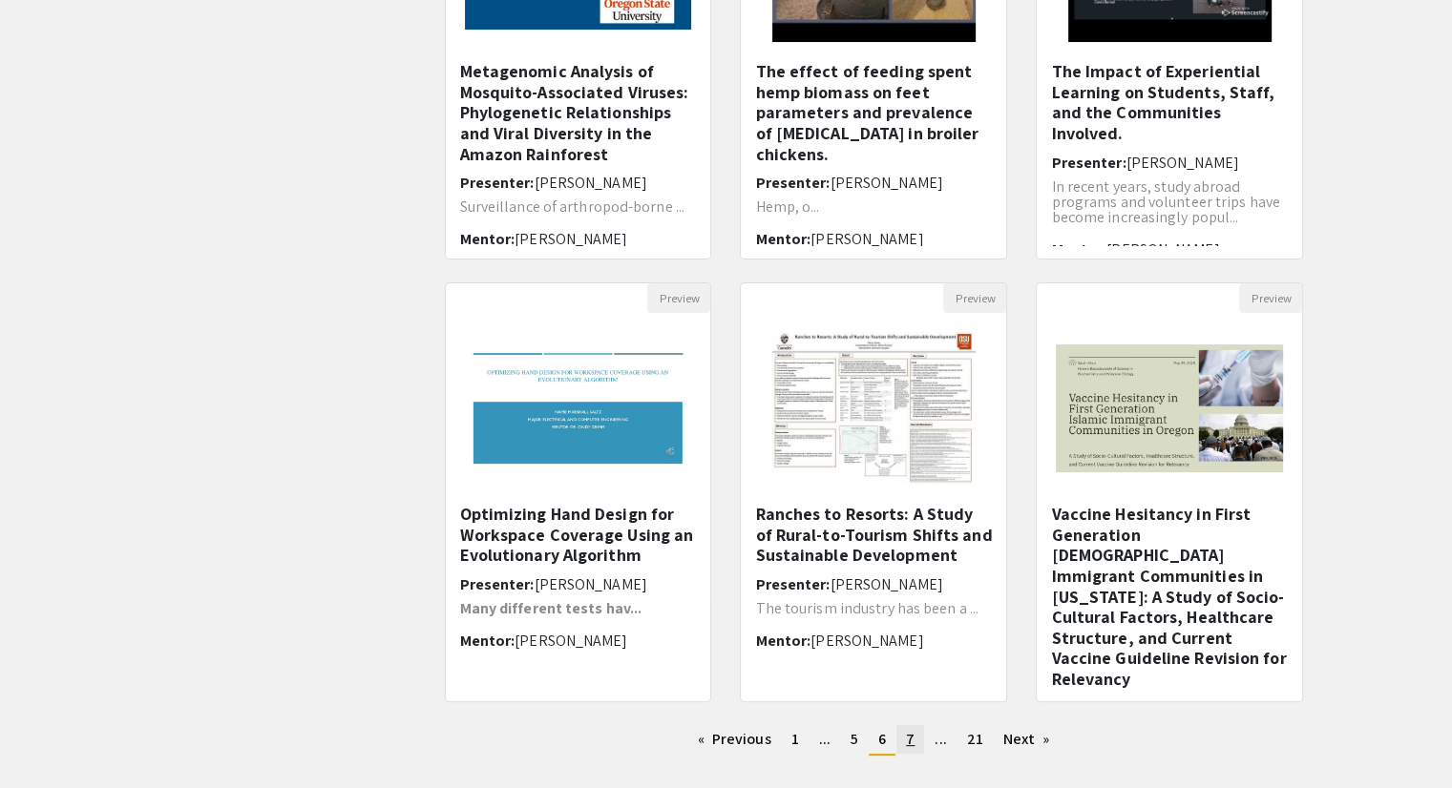
click at [907, 745] on span "7" at bounding box center [910, 739] width 9 height 20
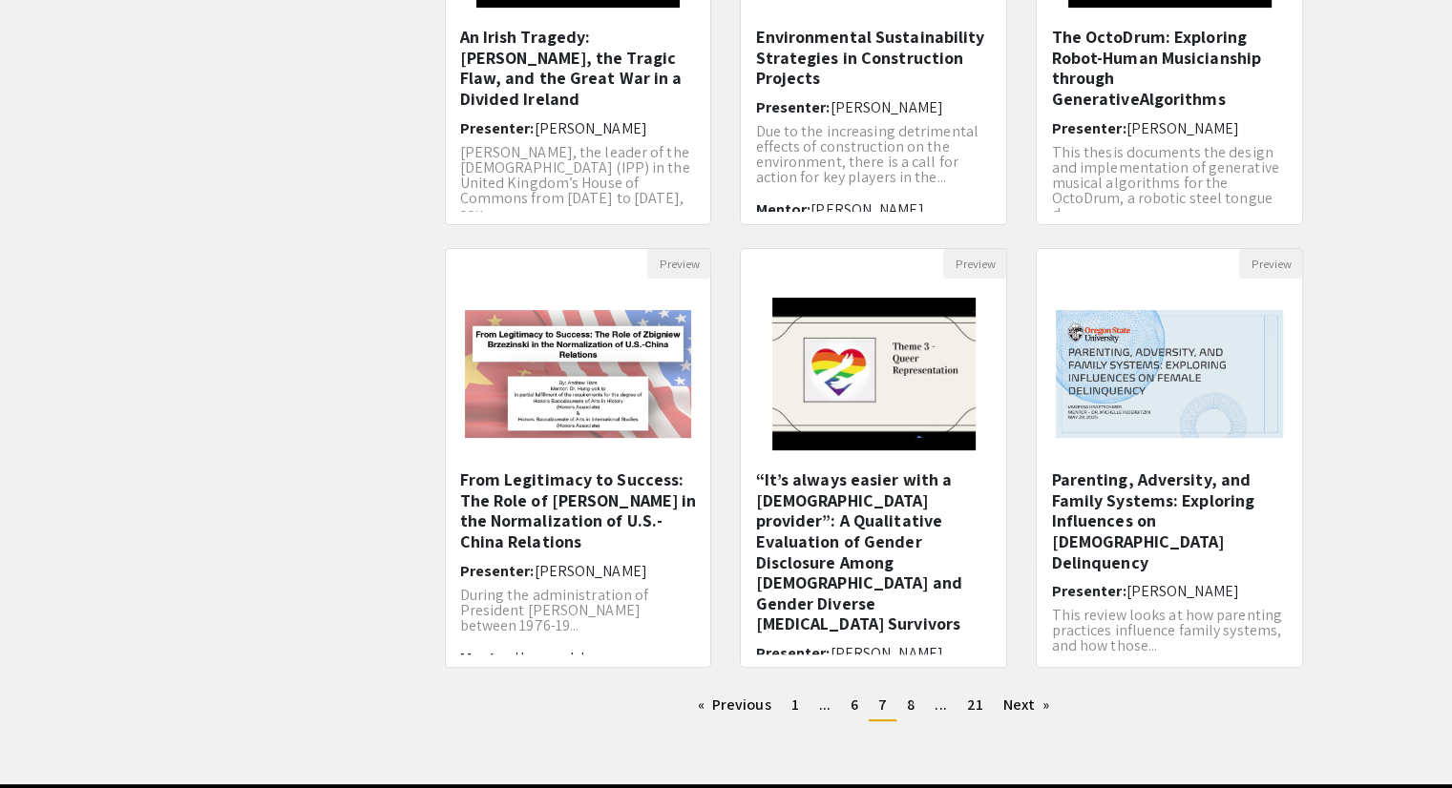
scroll to position [405, 0]
click at [912, 714] on link "page 8" at bounding box center [910, 705] width 27 height 29
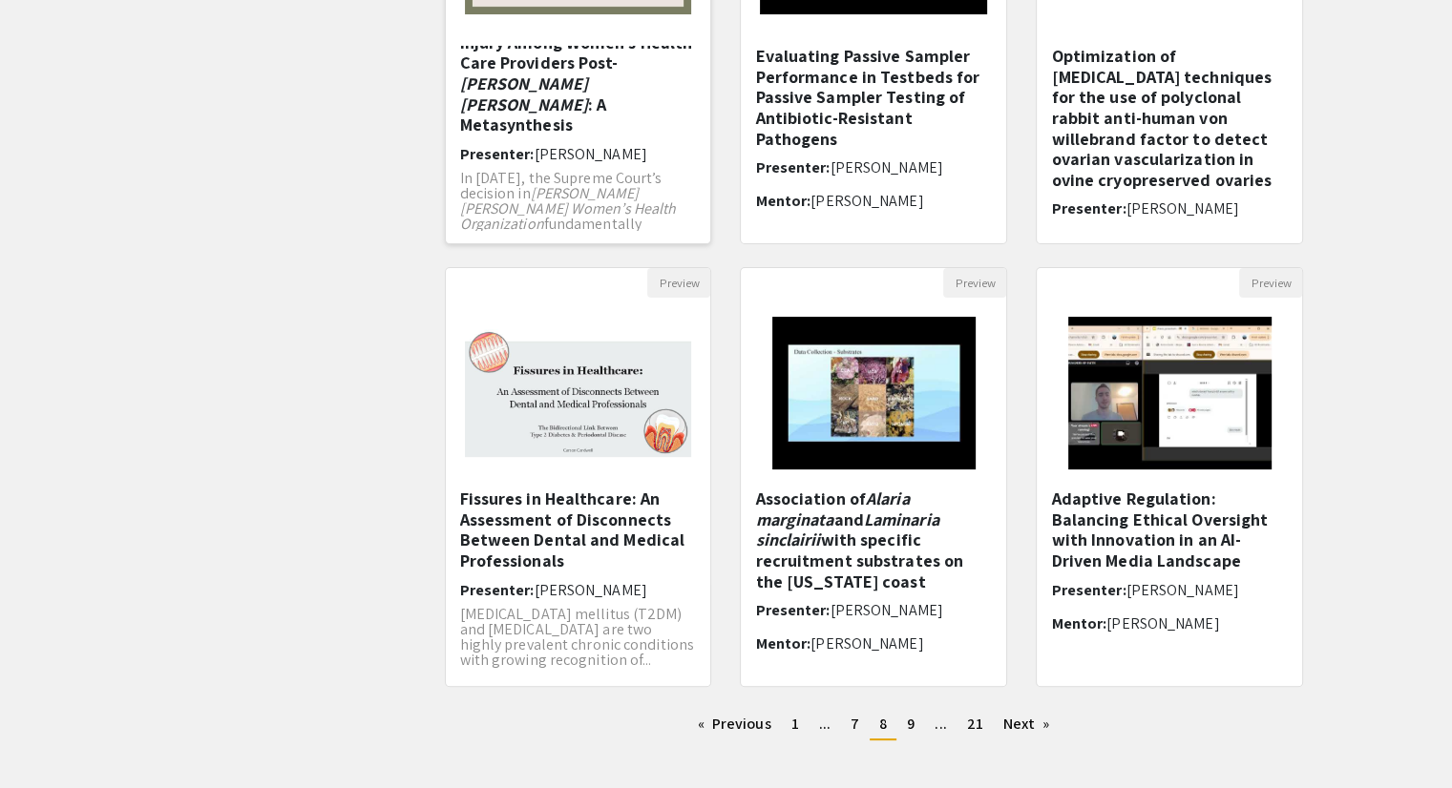
scroll to position [389, 0]
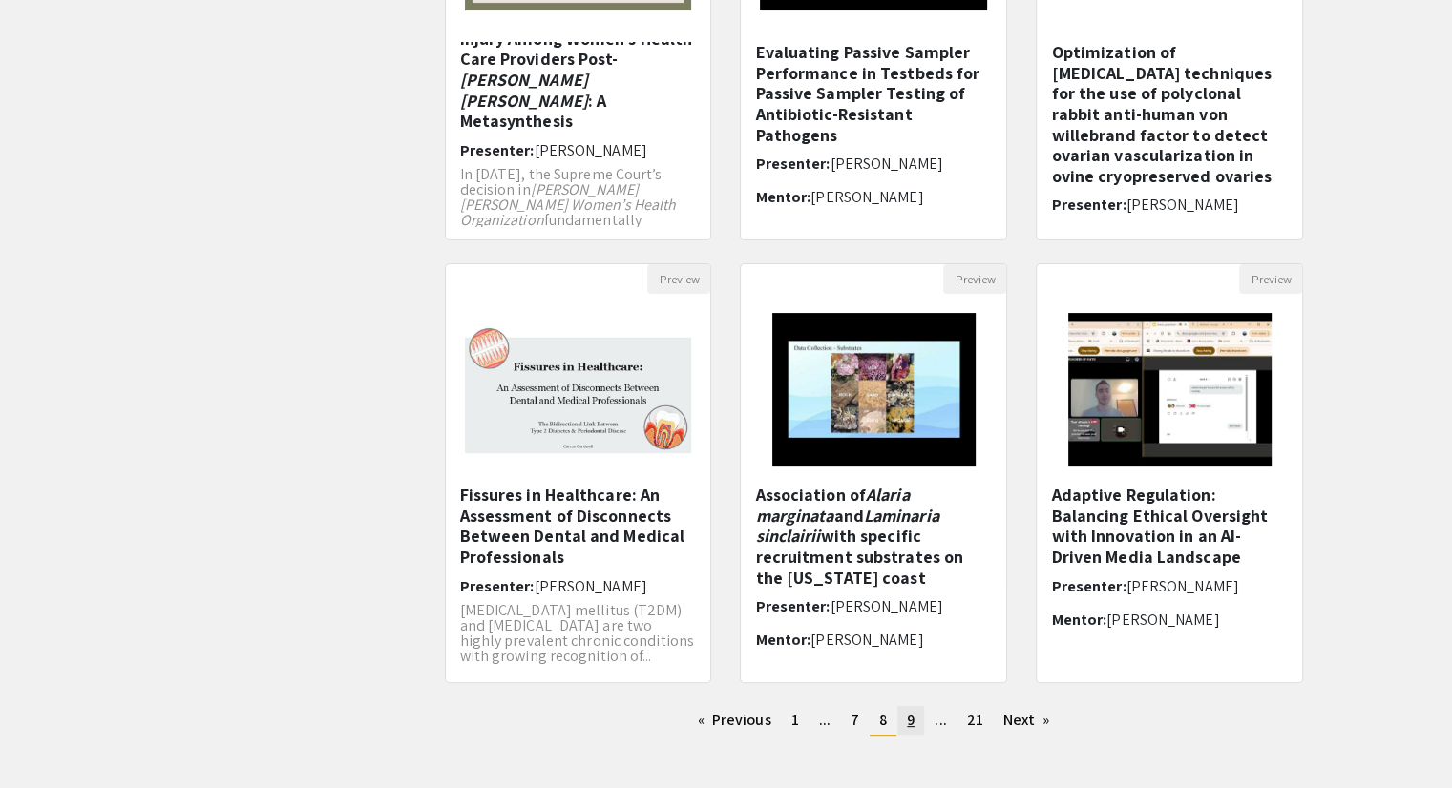
click at [905, 715] on link "page 9" at bounding box center [910, 720] width 27 height 29
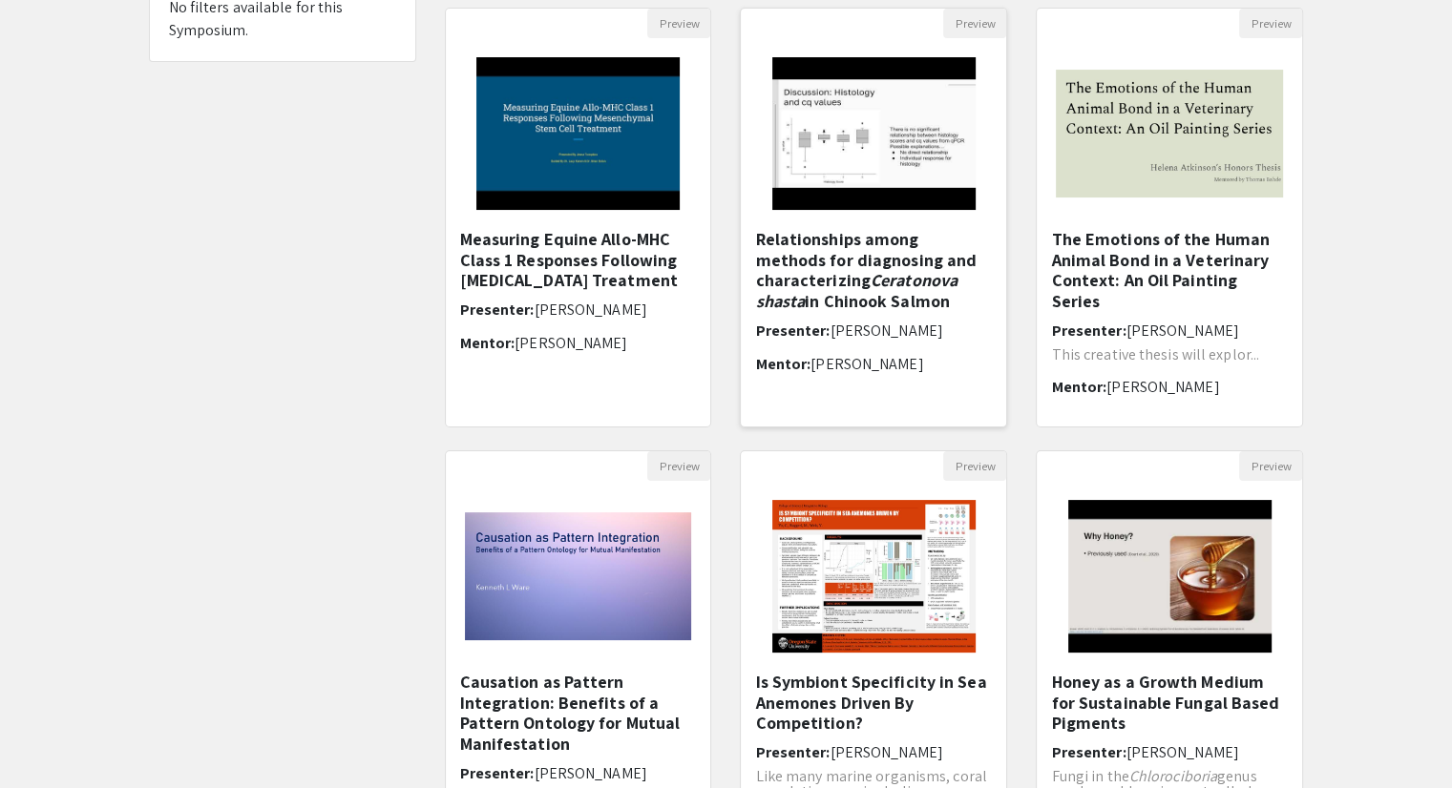
scroll to position [205, 0]
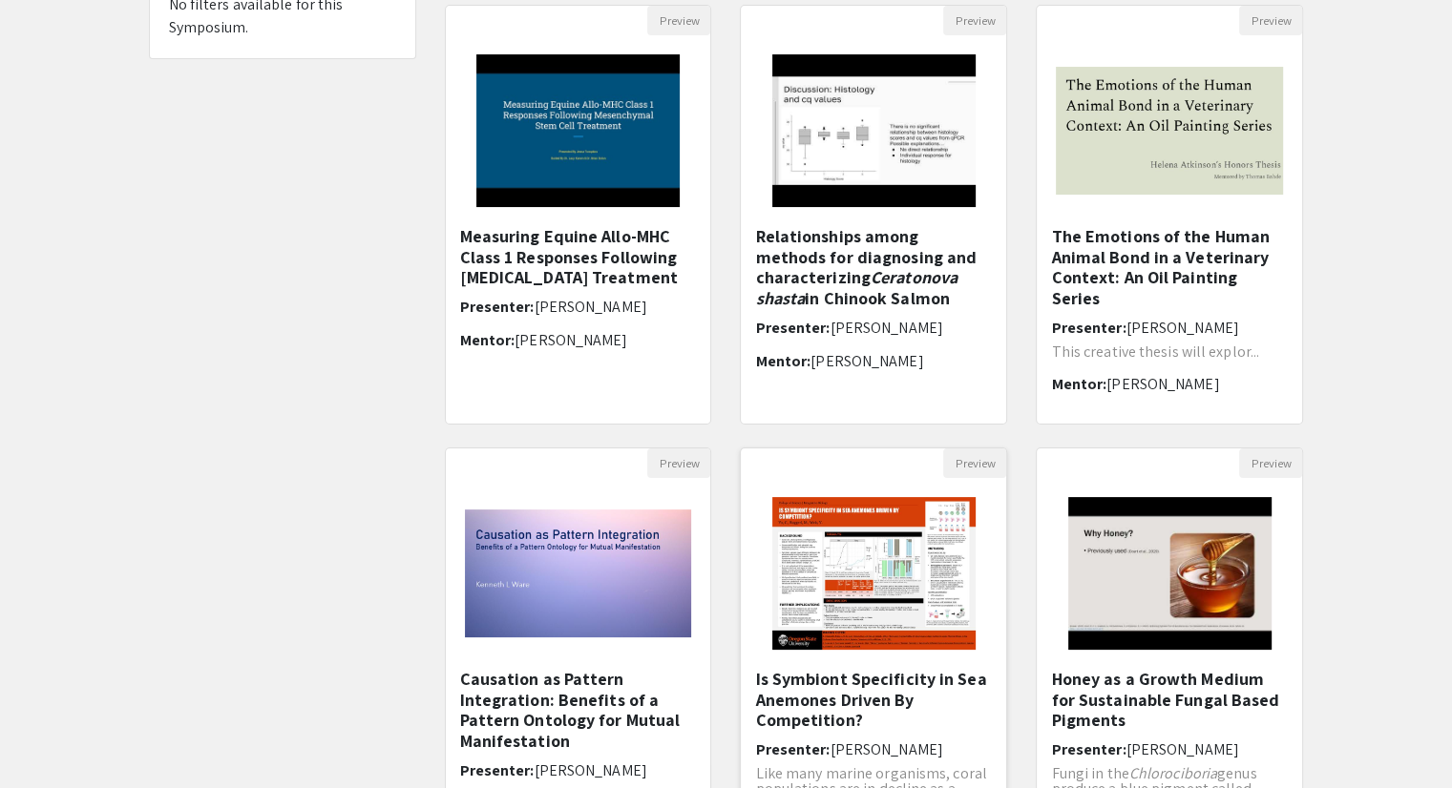
click at [861, 609] on img "Open Presentation <p>Is Symbiont Specificity in Sea Anemones Driven By Competit…" at bounding box center [873, 573] width 241 height 191
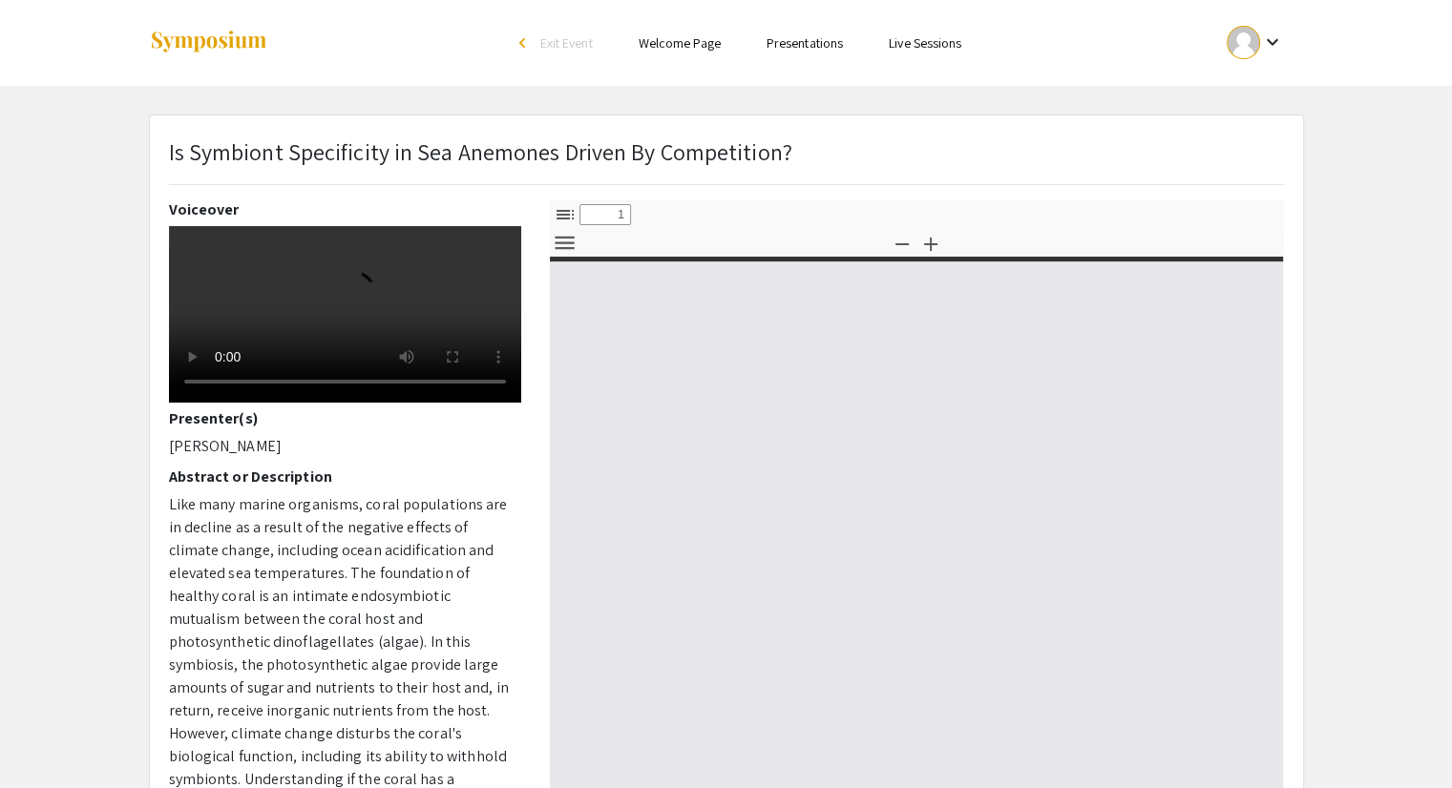
select select "custom"
type input "0"
select select "custom"
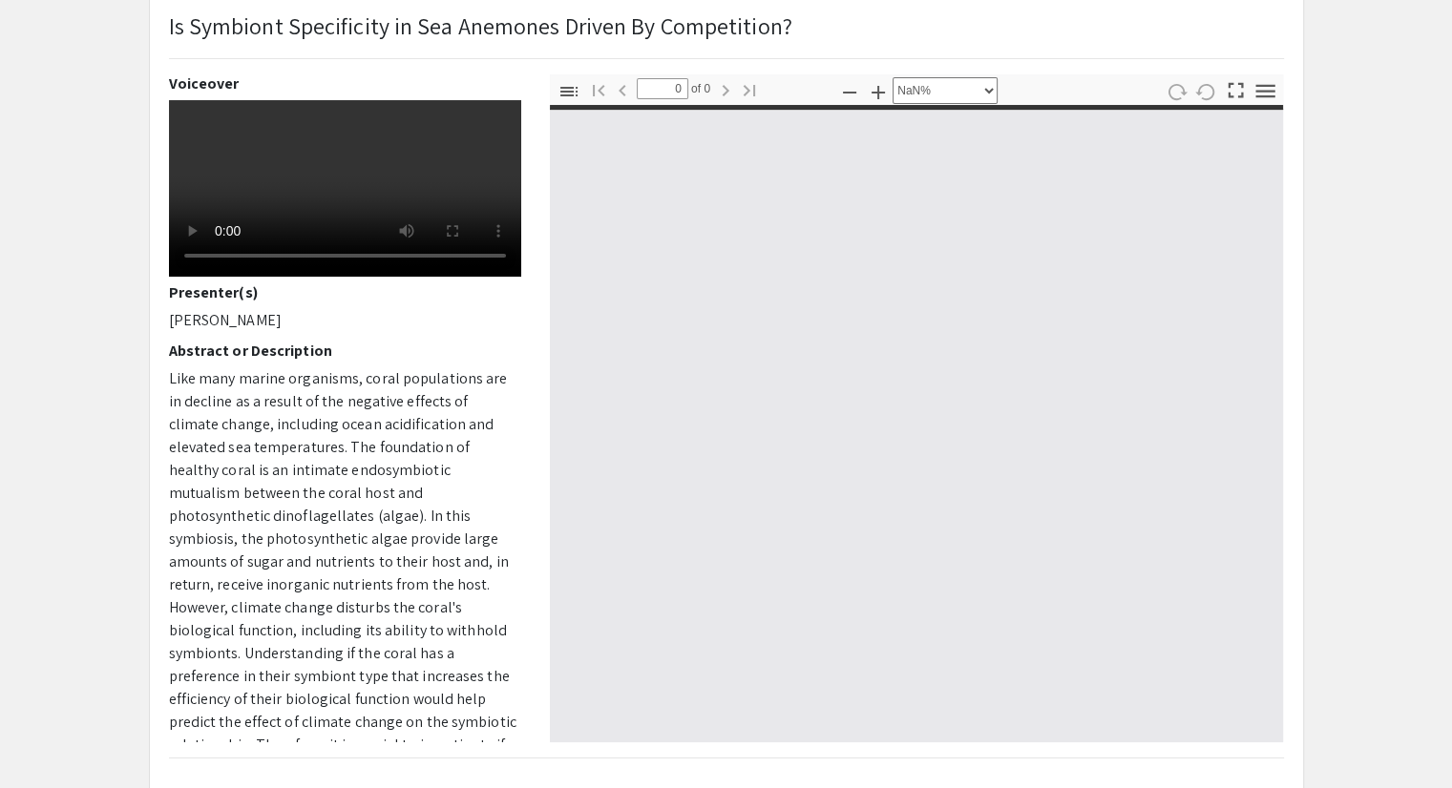
scroll to position [126, 0]
type input "1"
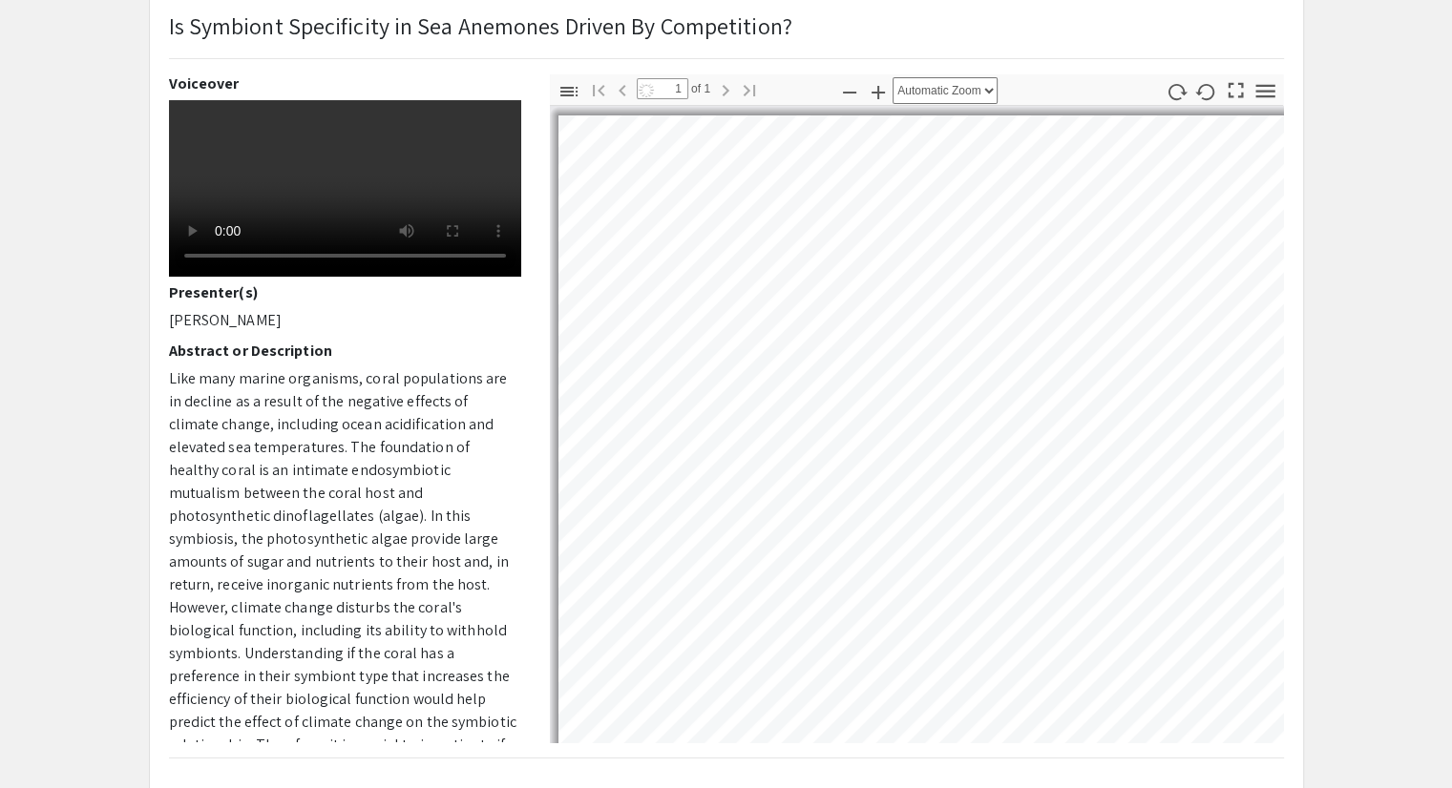
select select "auto"
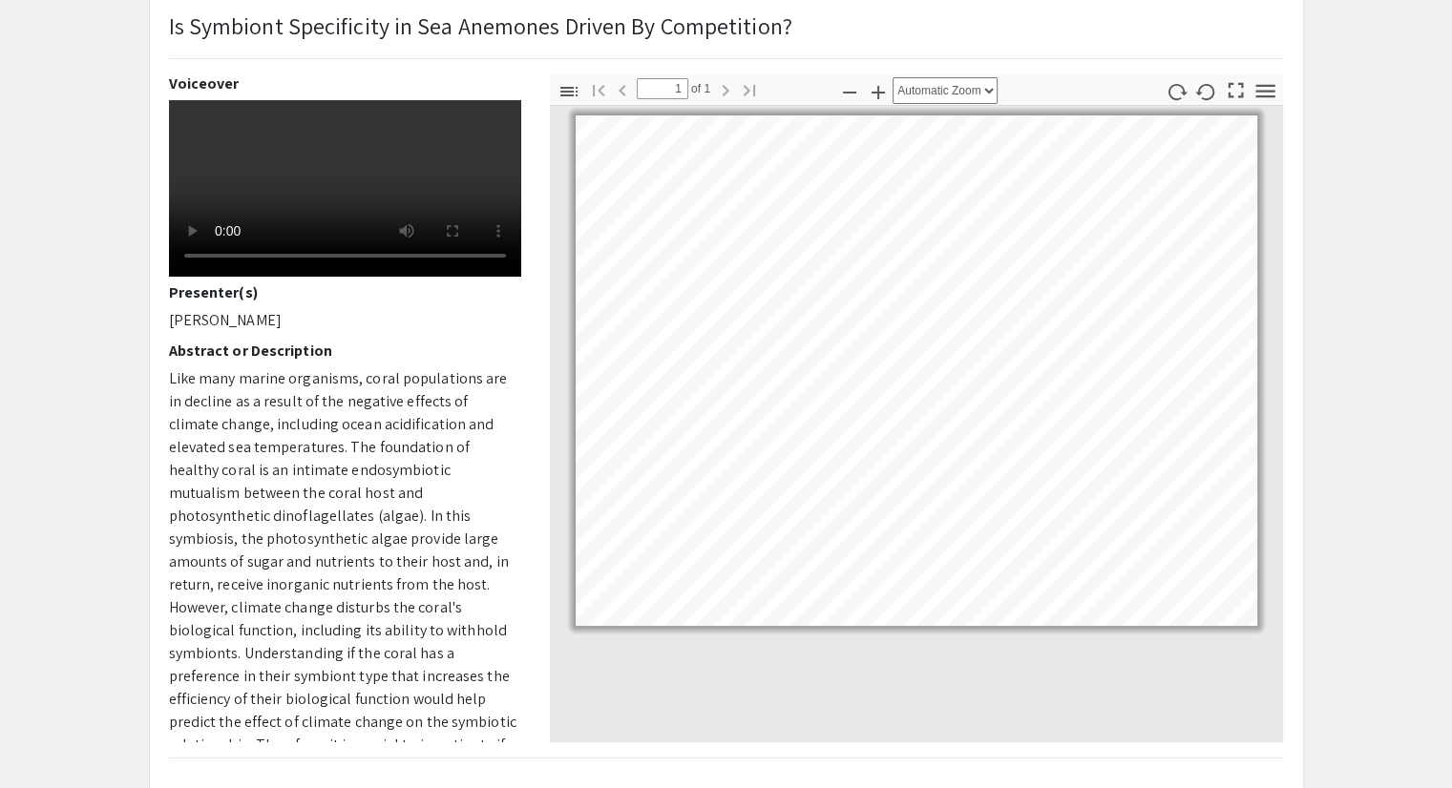
scroll to position [0, 0]
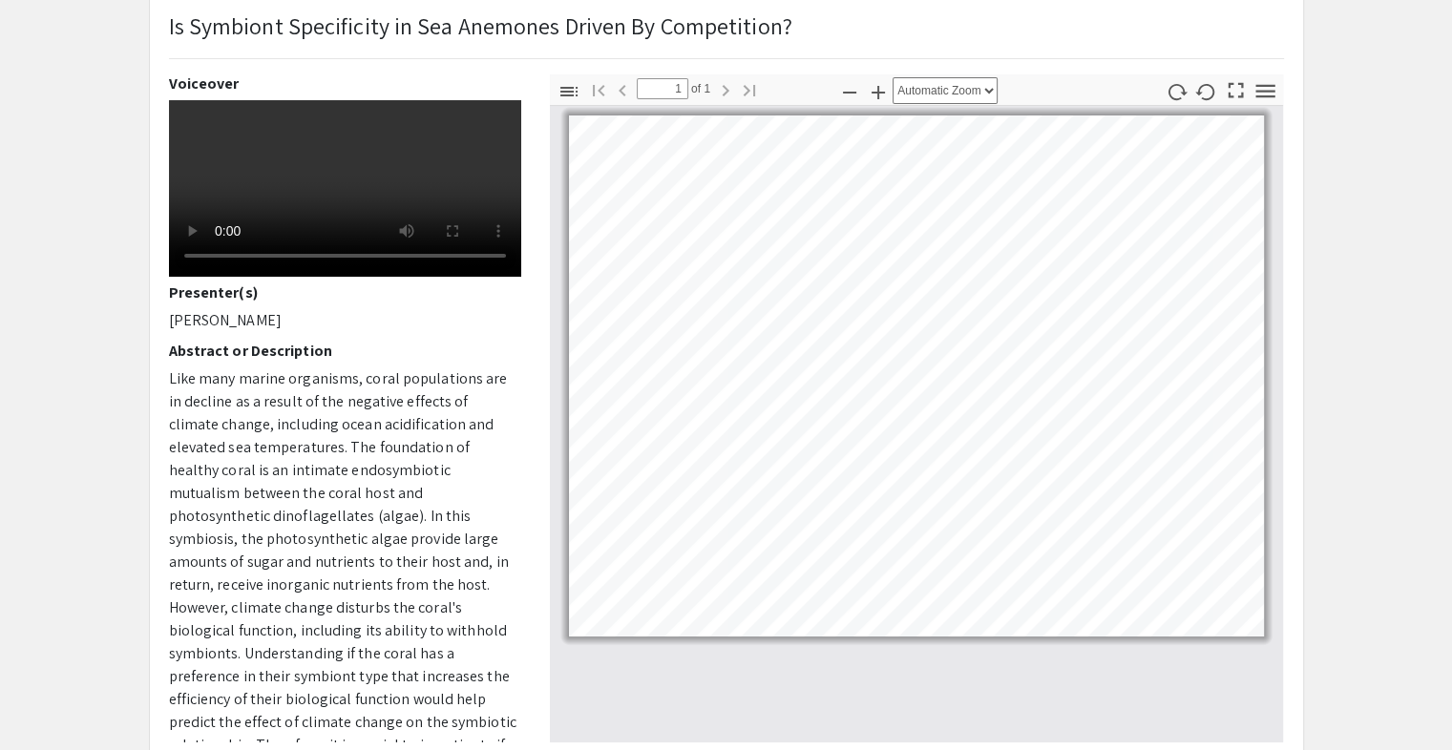
click at [339, 59] on div "Is Symbiont Specificity in Sea Anemones Driven By Competition?" at bounding box center [726, 42] width 1143 height 66
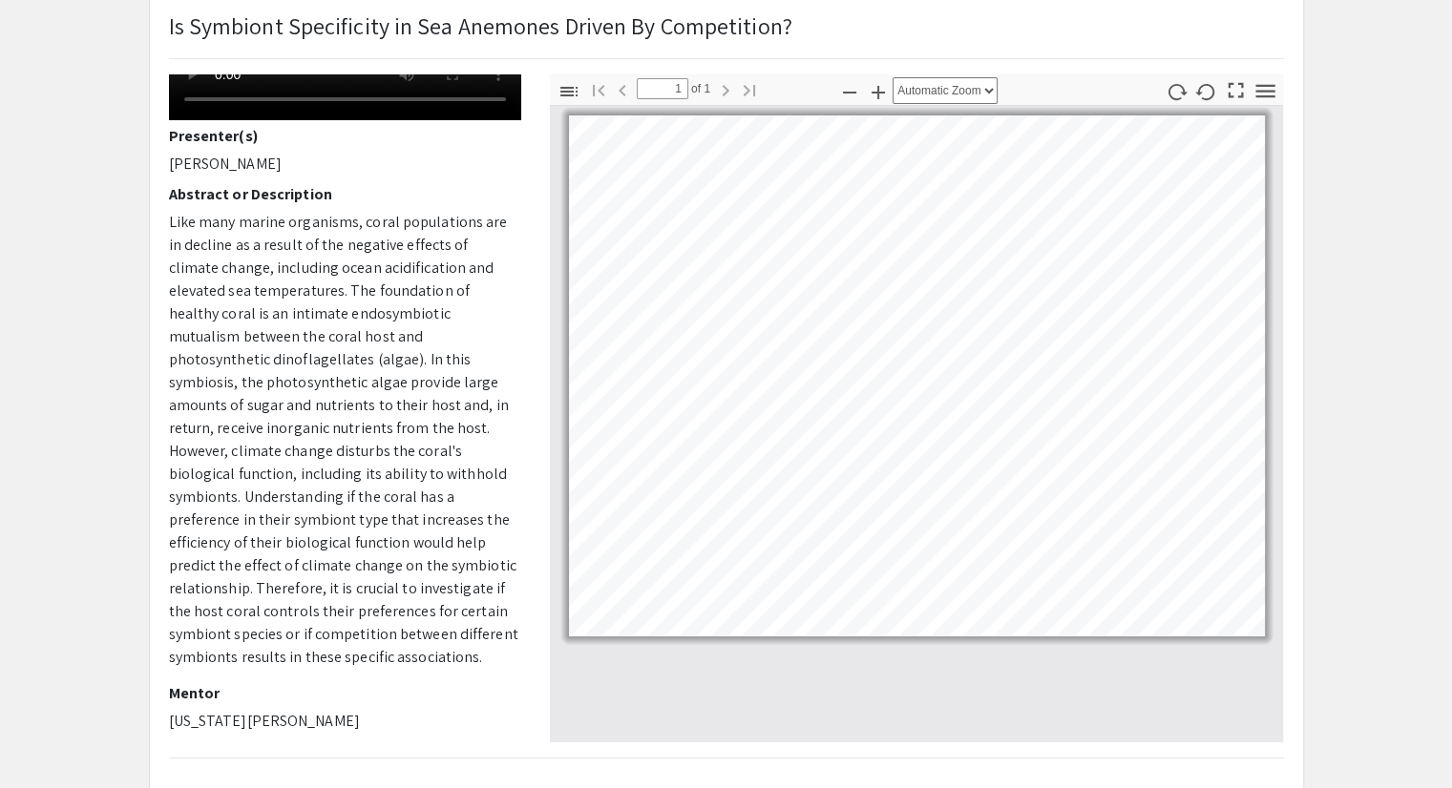
scroll to position [174, 0]
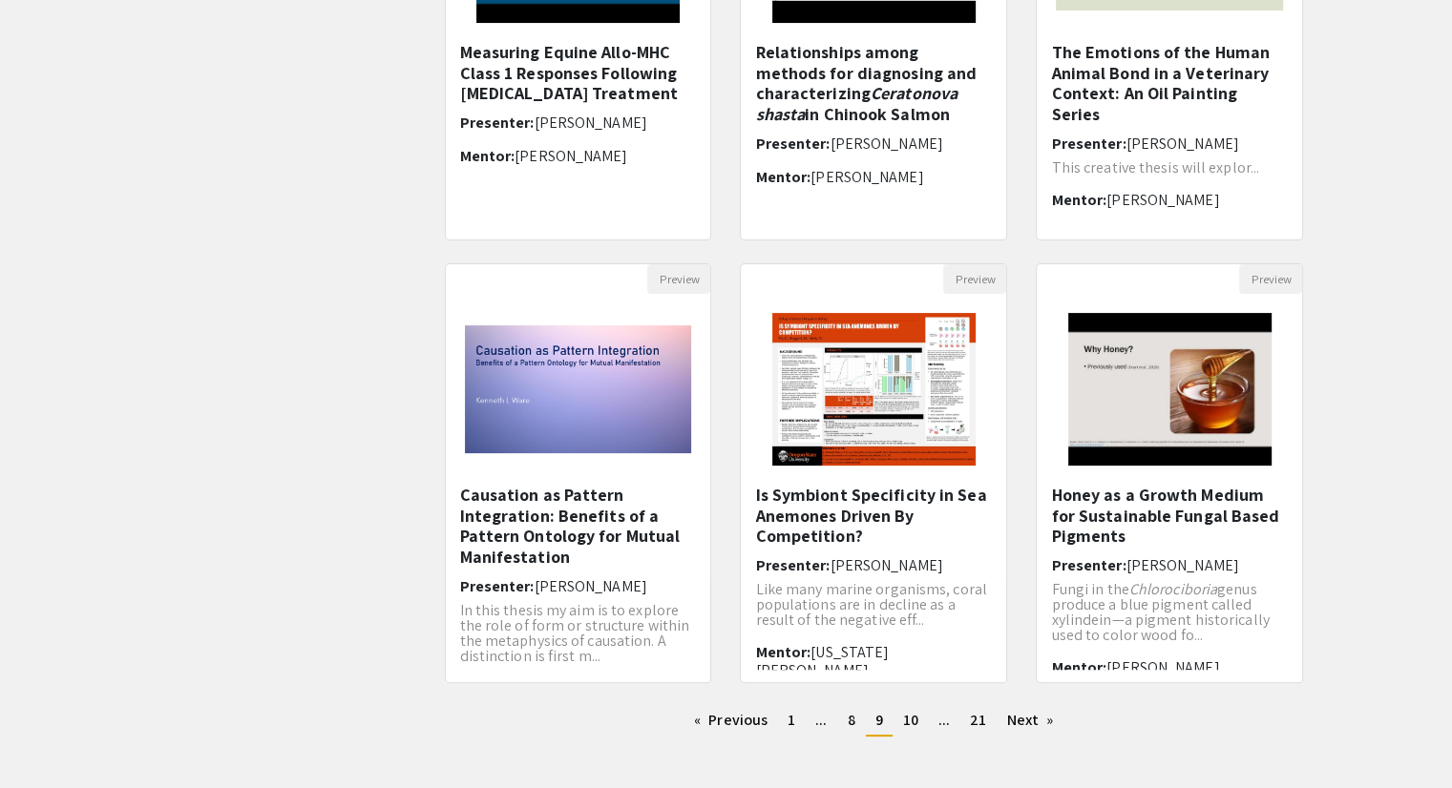
scroll to position [399, 0]
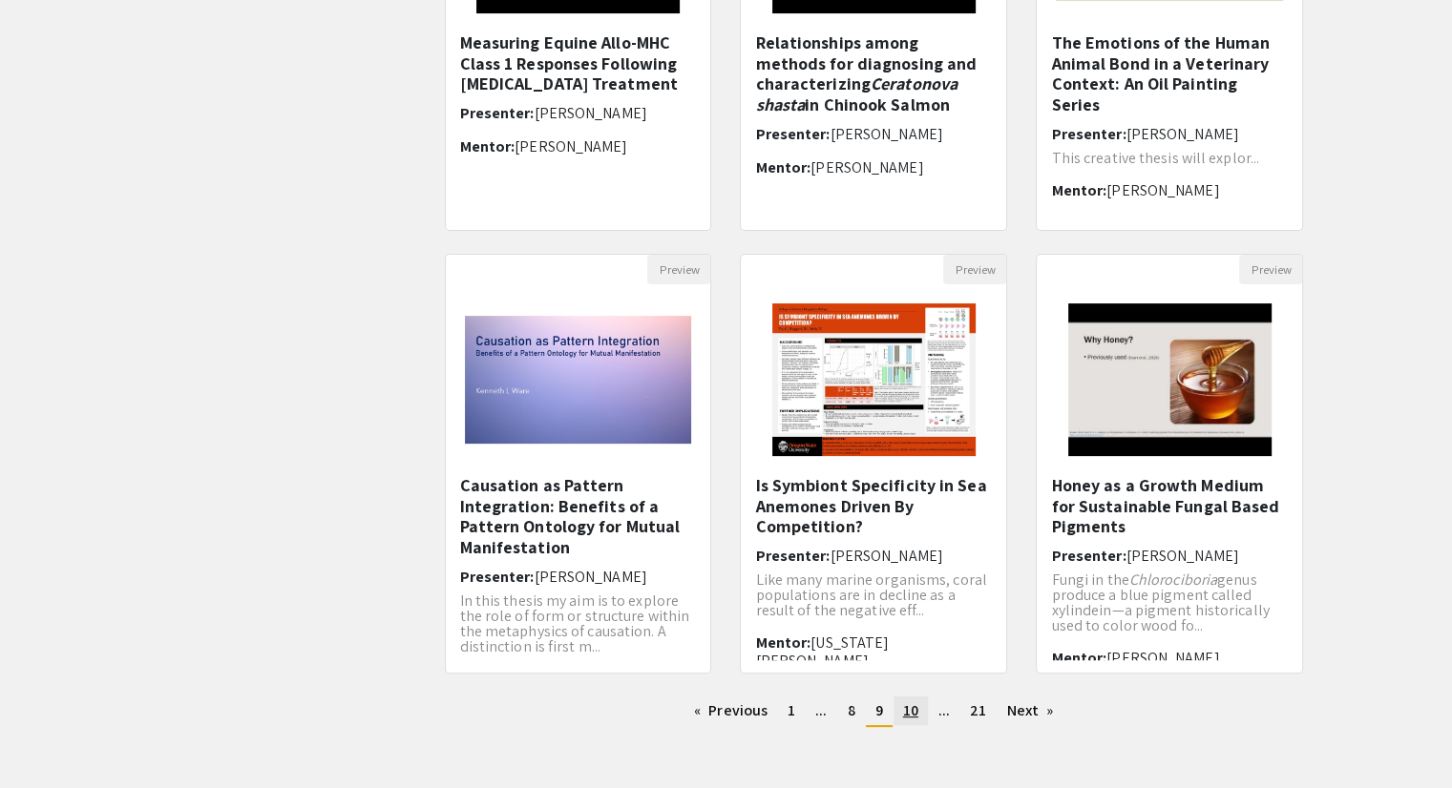
click at [927, 708] on link "page 10" at bounding box center [910, 711] width 34 height 29
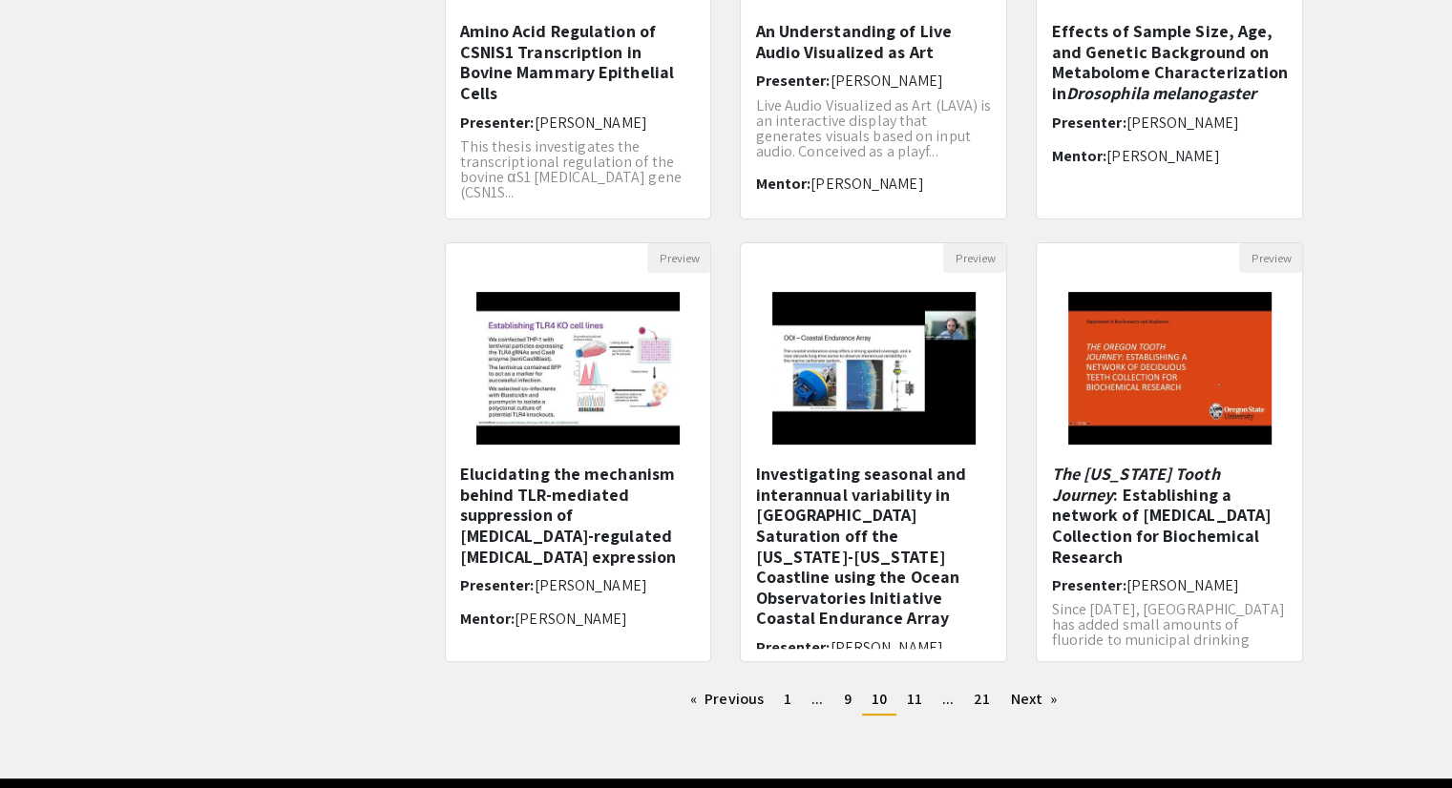
scroll to position [433, 0]
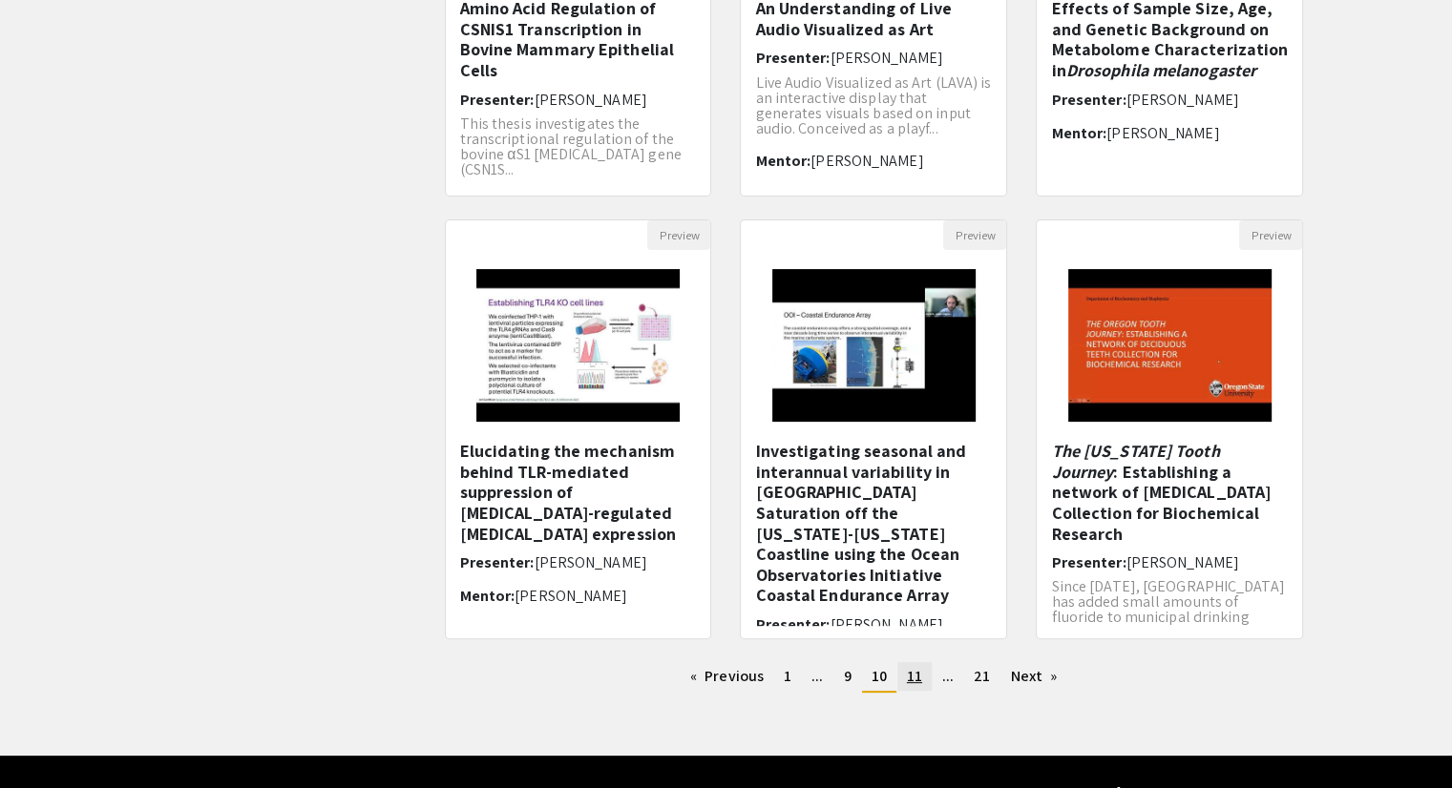
click at [920, 678] on span "11" at bounding box center [914, 676] width 15 height 20
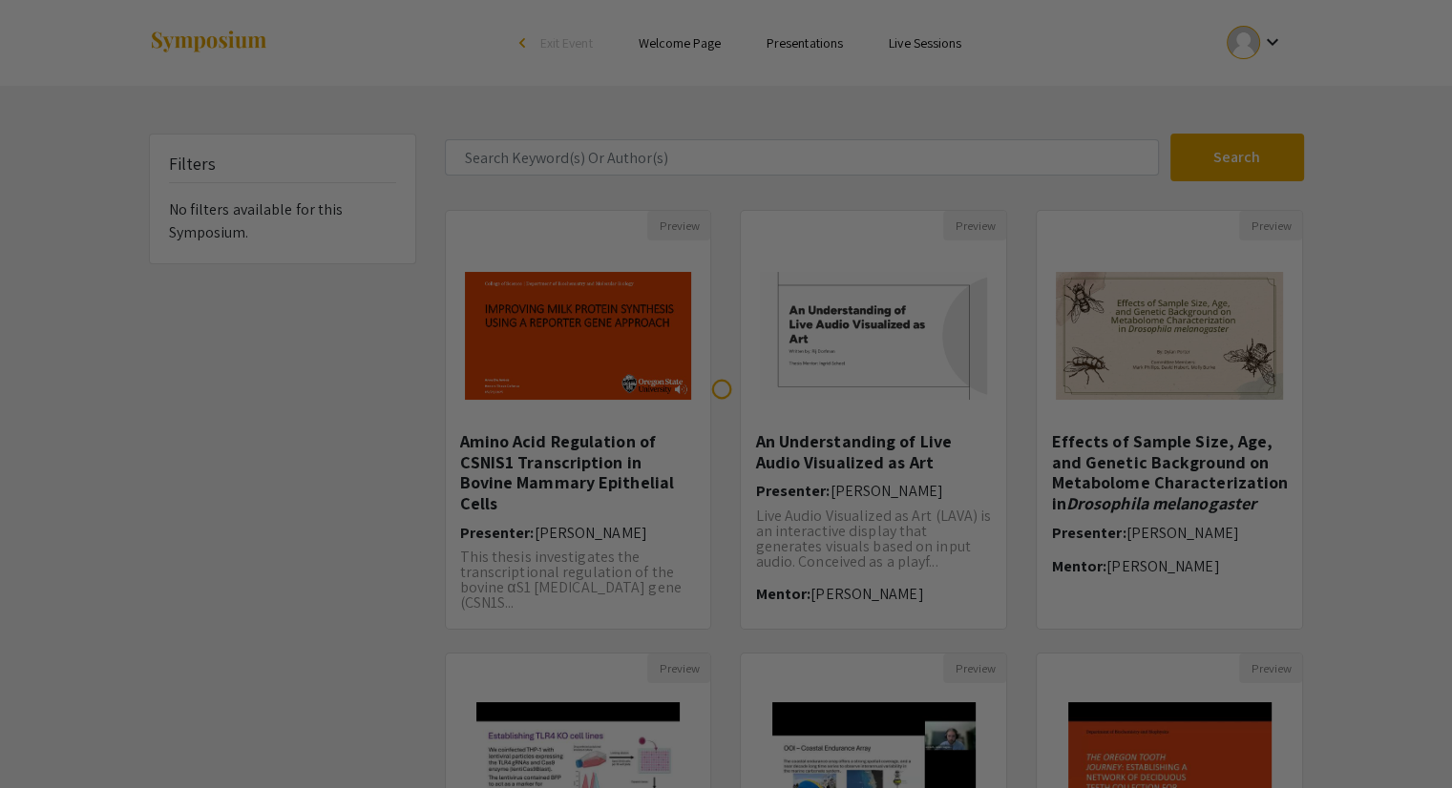
click at [920, 678] on div at bounding box center [726, 394] width 1452 height 788
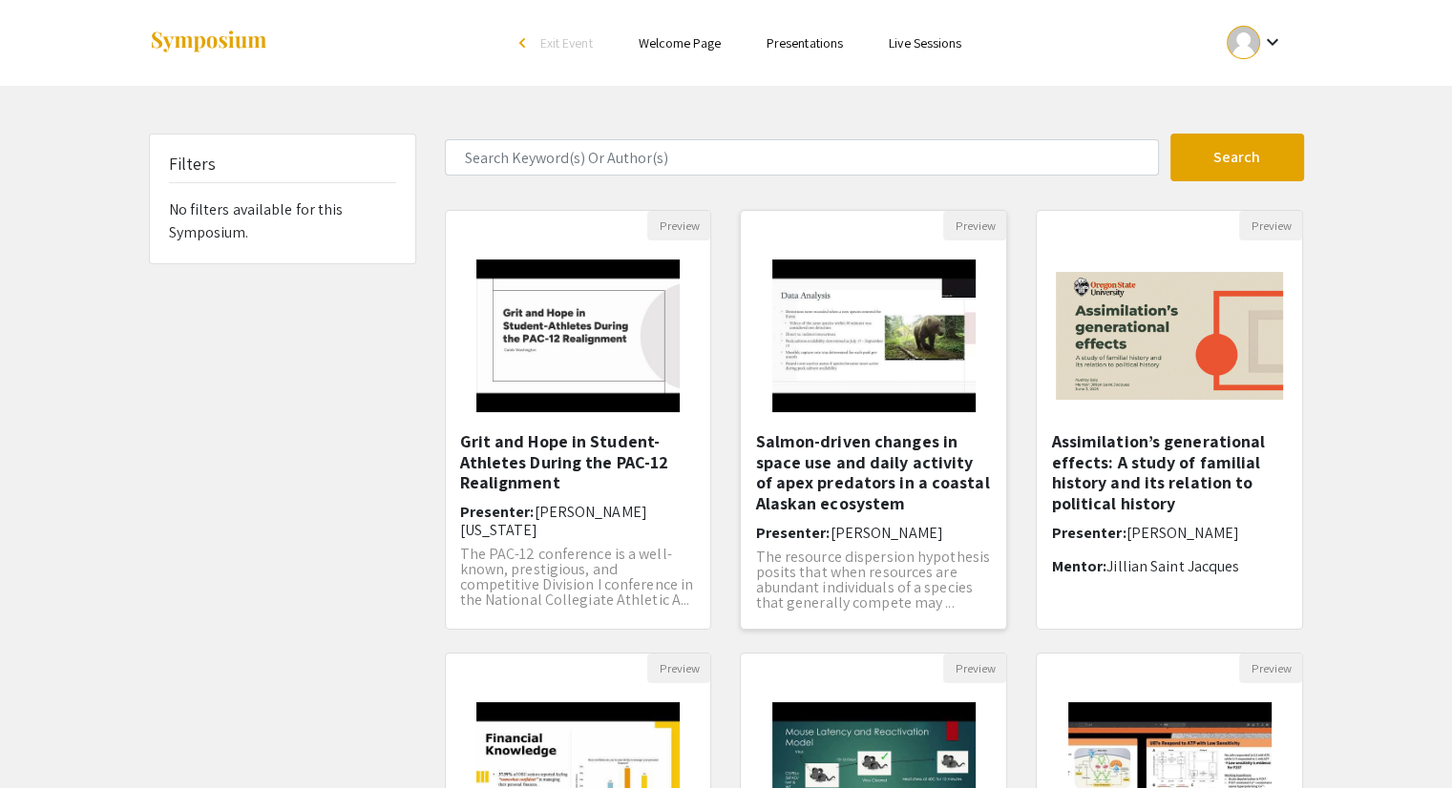
click at [858, 473] on h5 "Salmon-driven changes in space use and daily activity of apex predators in a co…" at bounding box center [873, 472] width 237 height 82
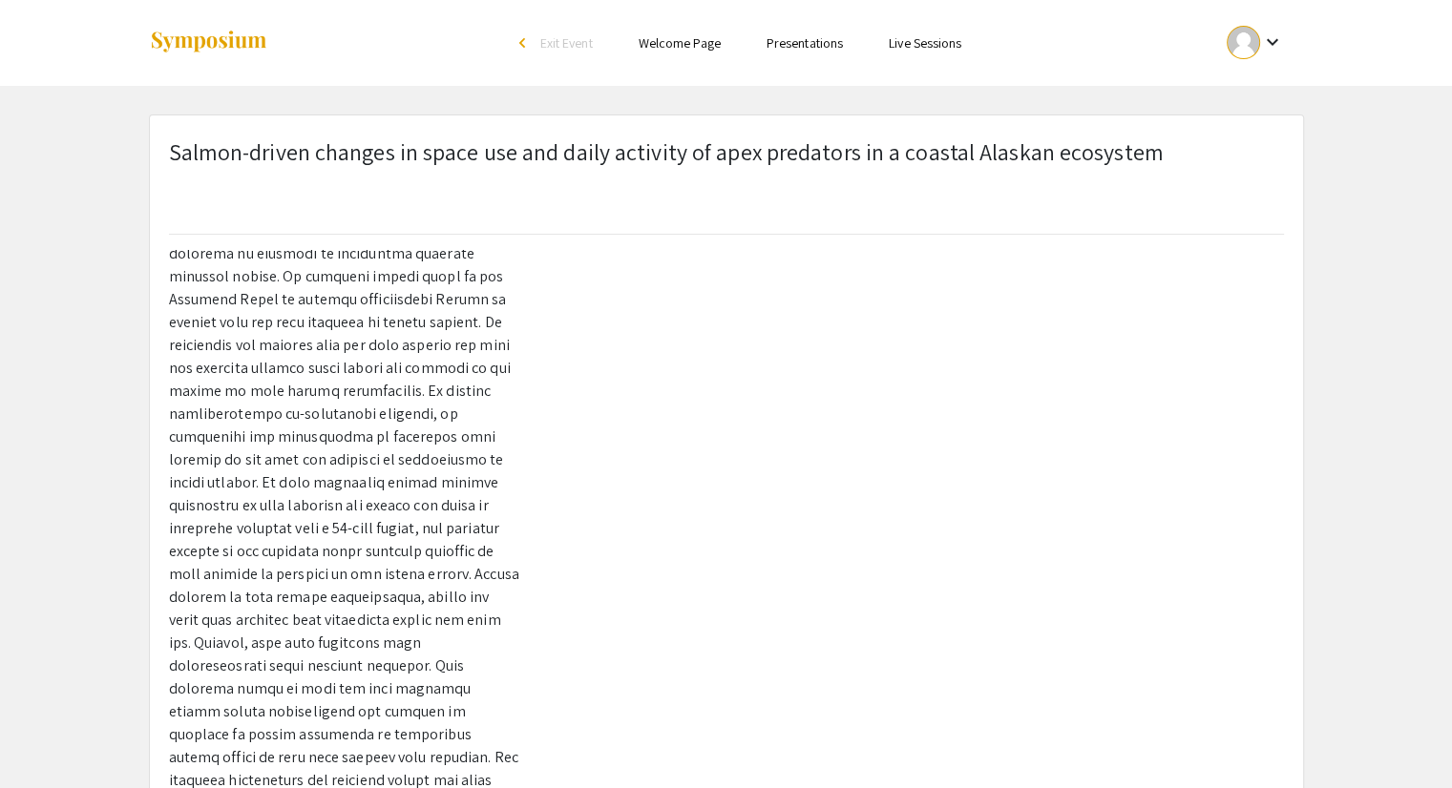
scroll to position [360, 0]
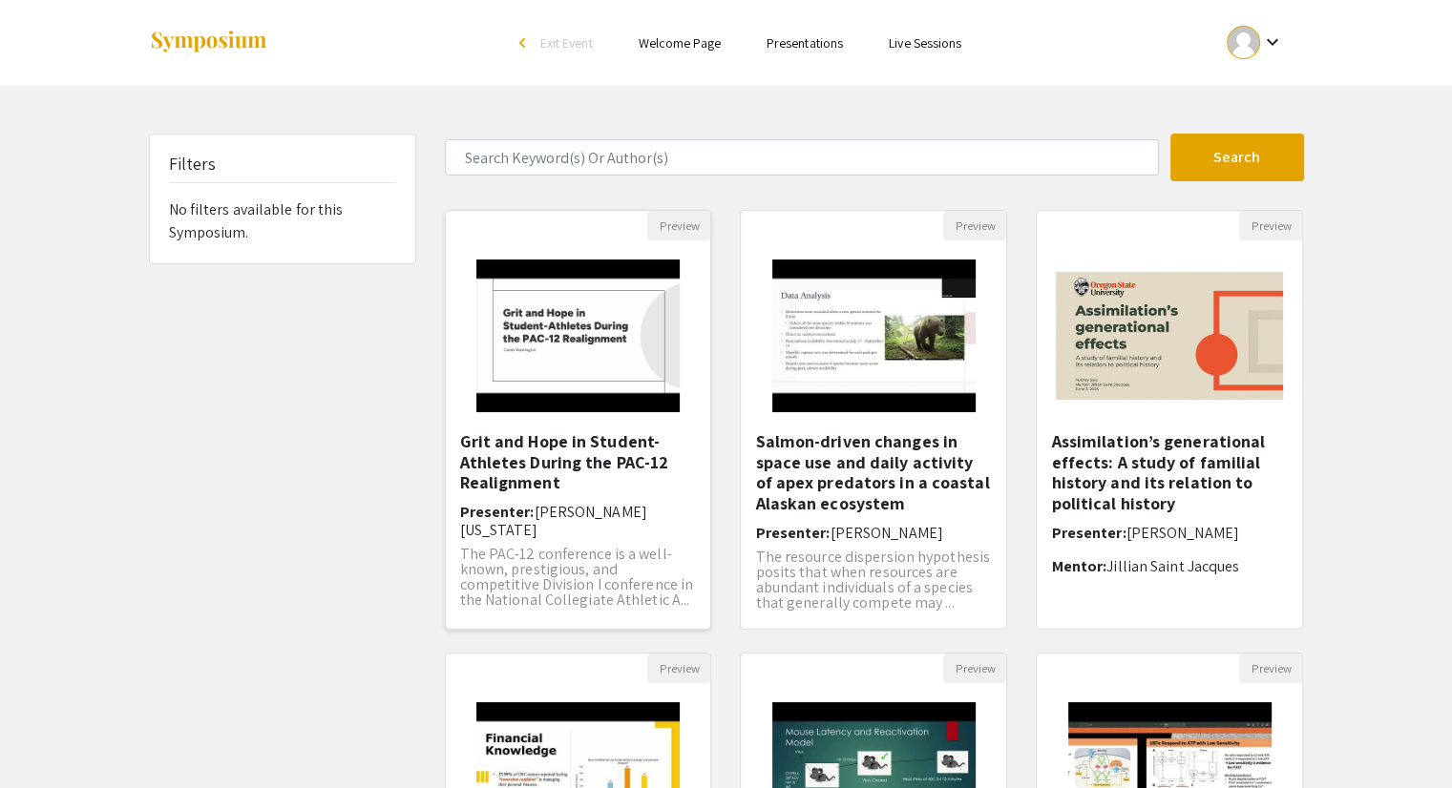
scroll to position [476, 0]
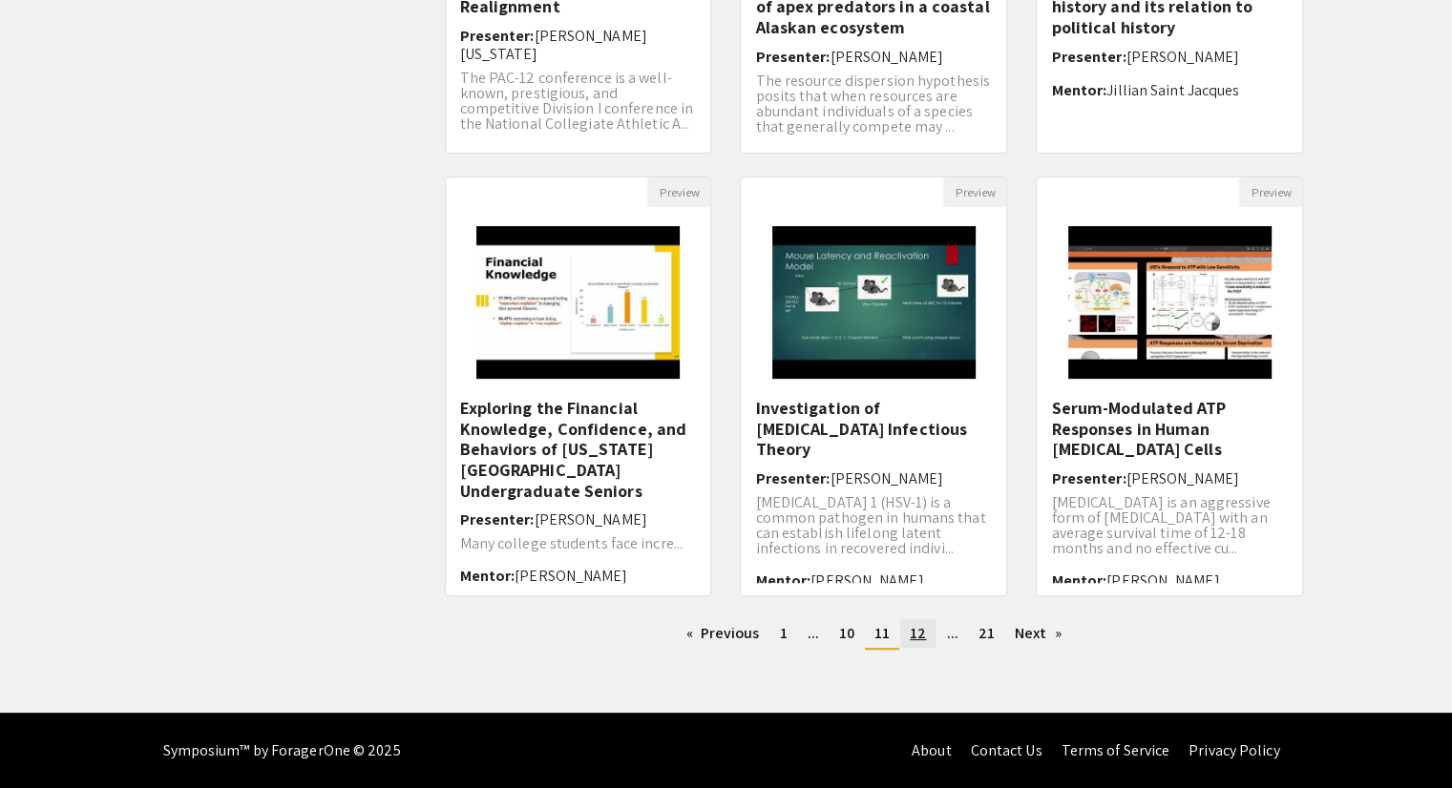
click at [916, 633] on span "12" at bounding box center [918, 633] width 16 height 20
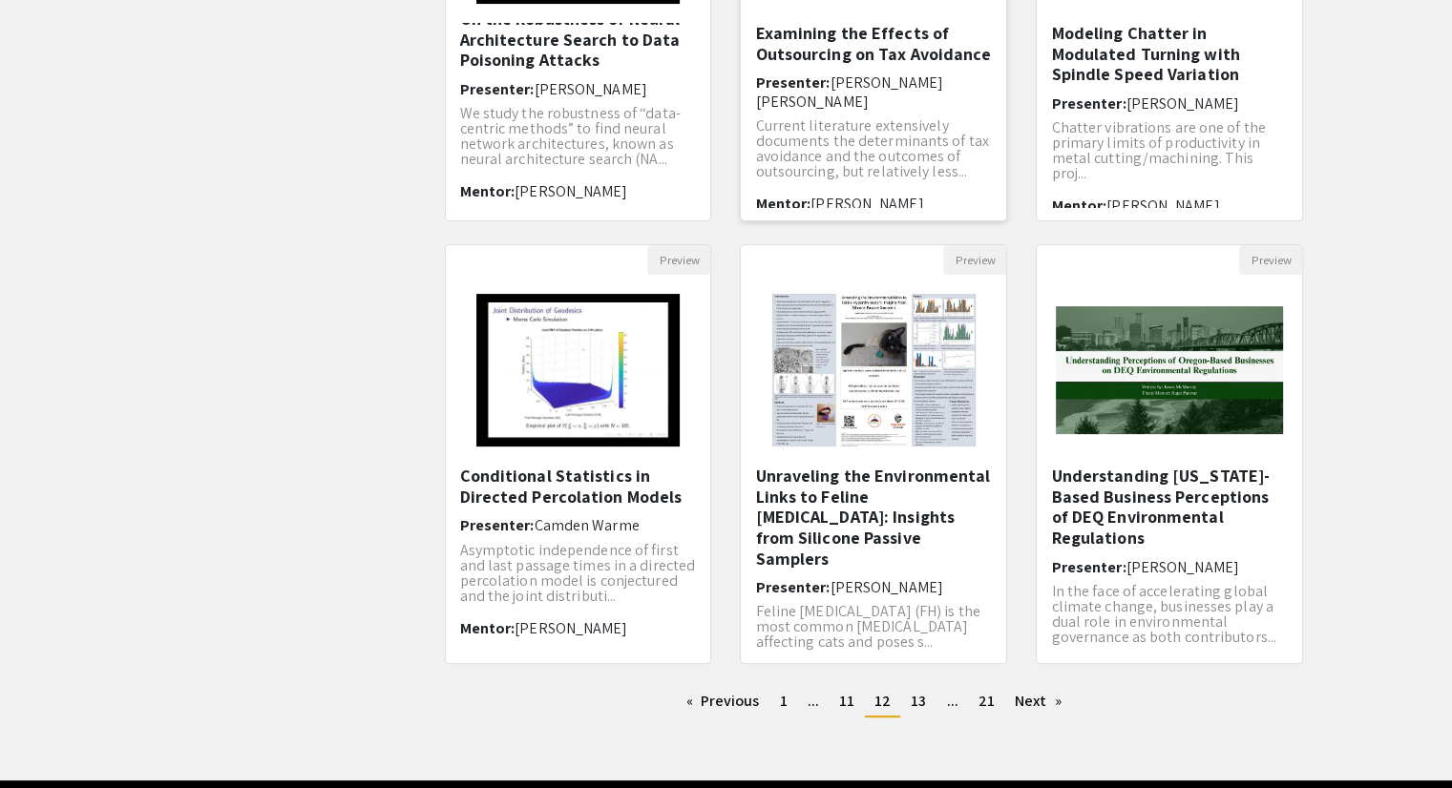
scroll to position [408, 0]
click at [912, 701] on span "13" at bounding box center [918, 701] width 15 height 20
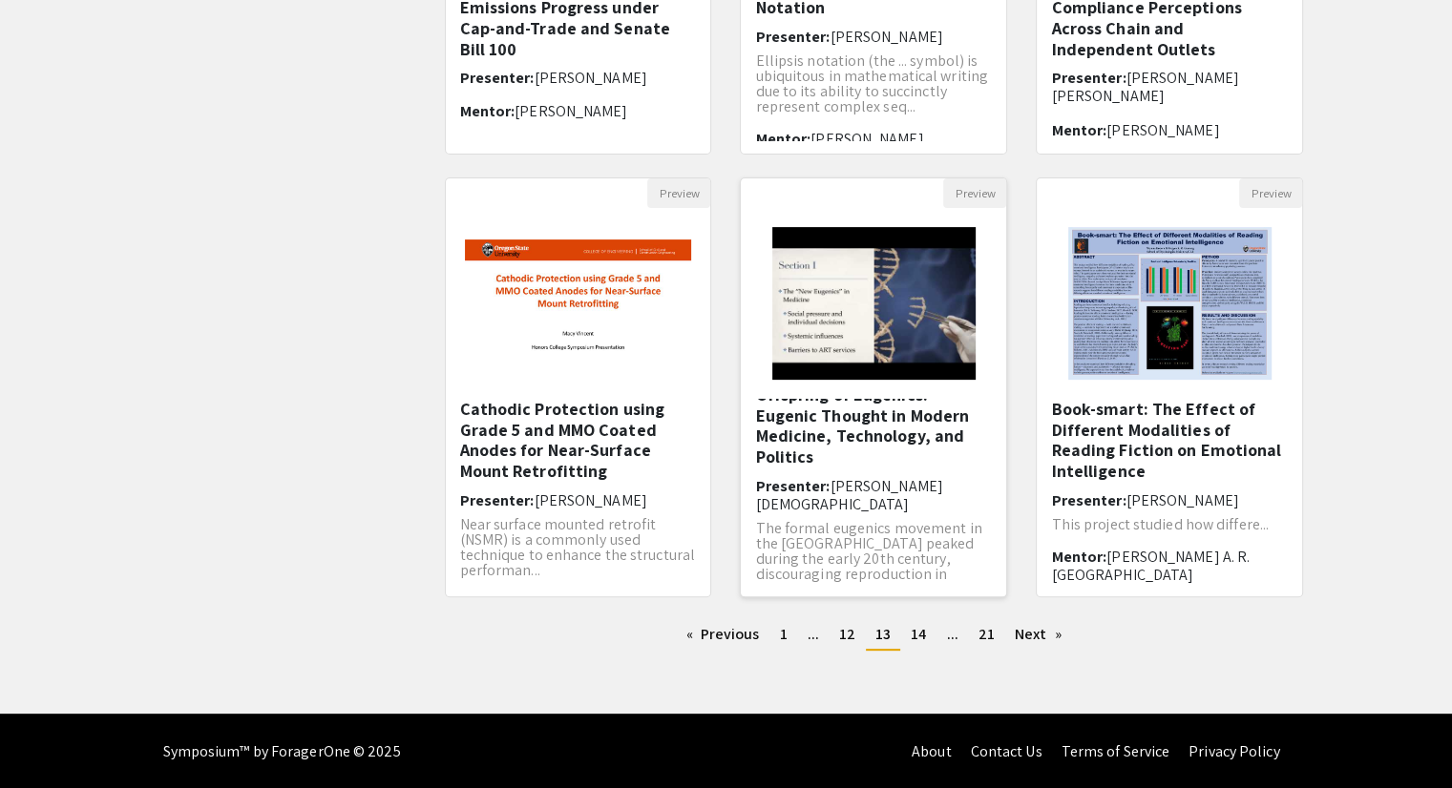
scroll to position [476, 0]
click at [1134, 453] on h5 "Book-smart: The Effect of Different Modalities of Reading Fiction on Emotional …" at bounding box center [1169, 439] width 237 height 82
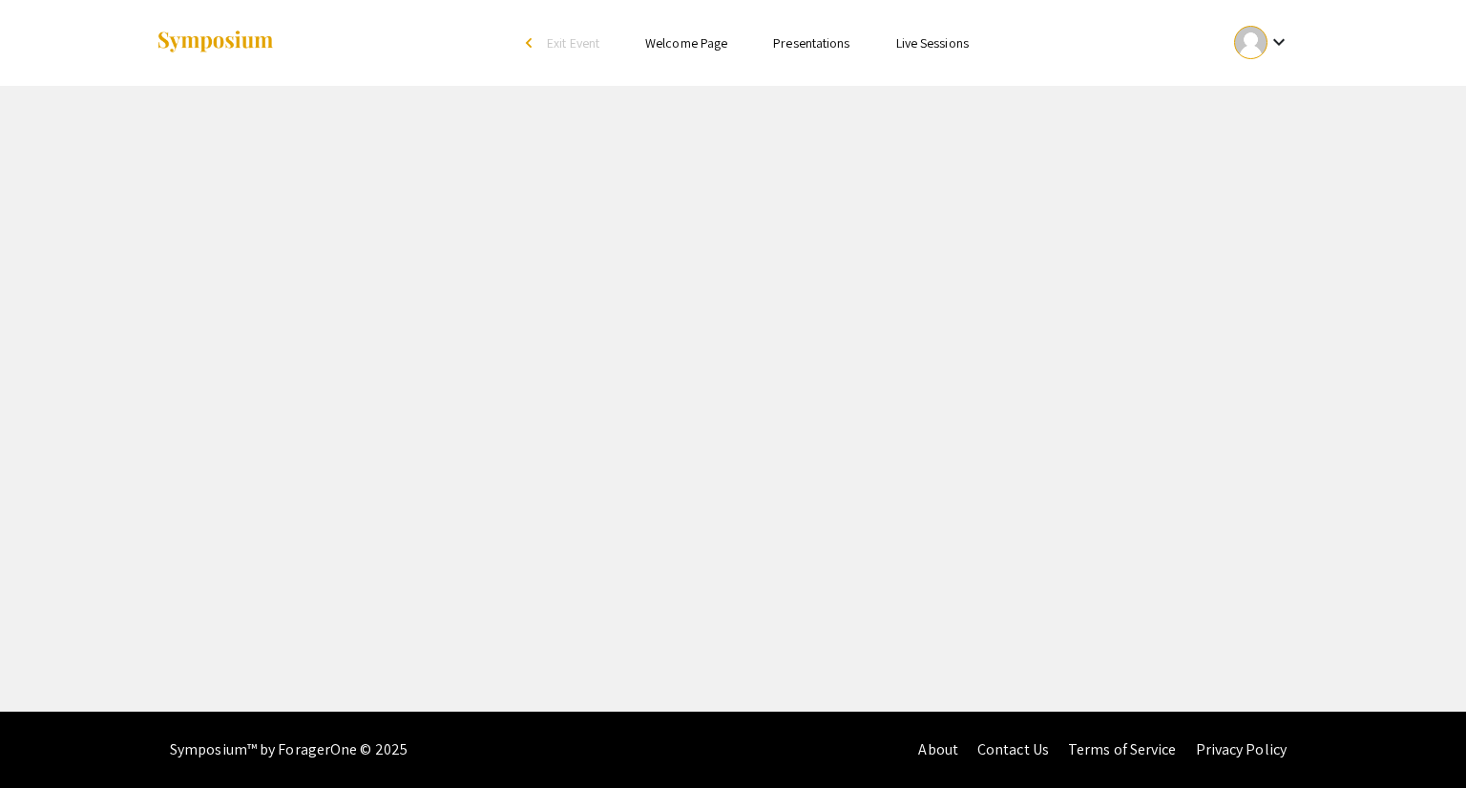
select select "custom"
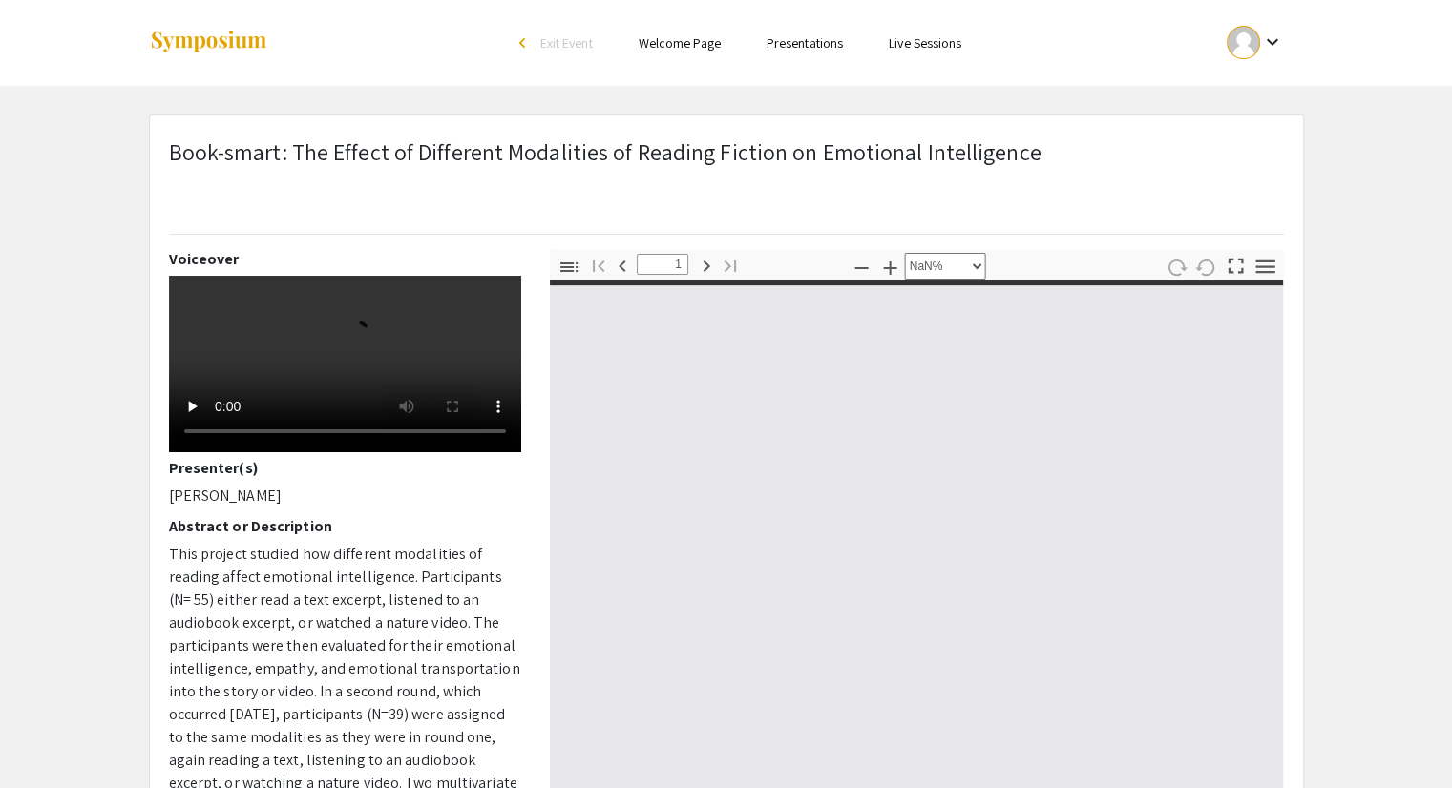
type input "0"
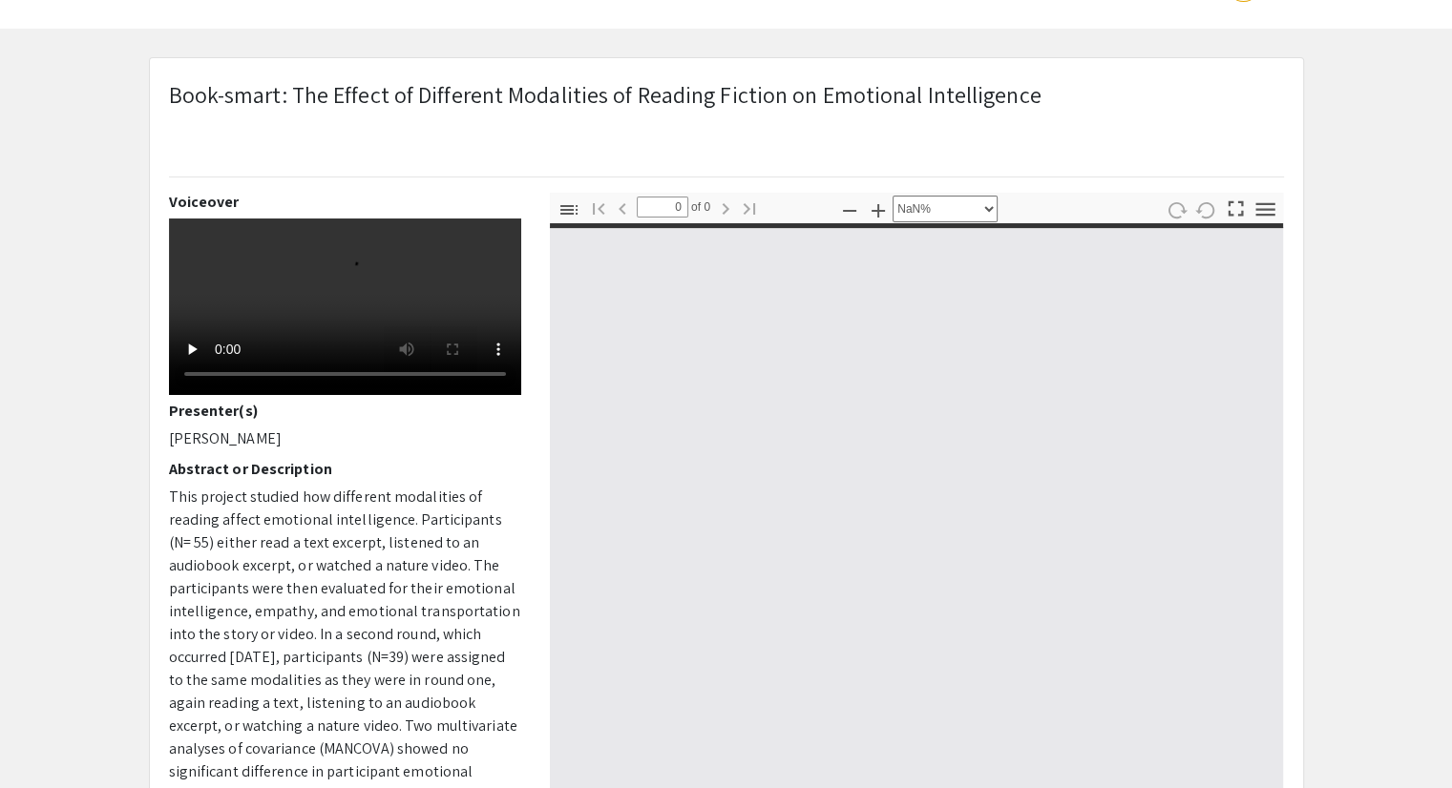
select select "auto"
type input "1"
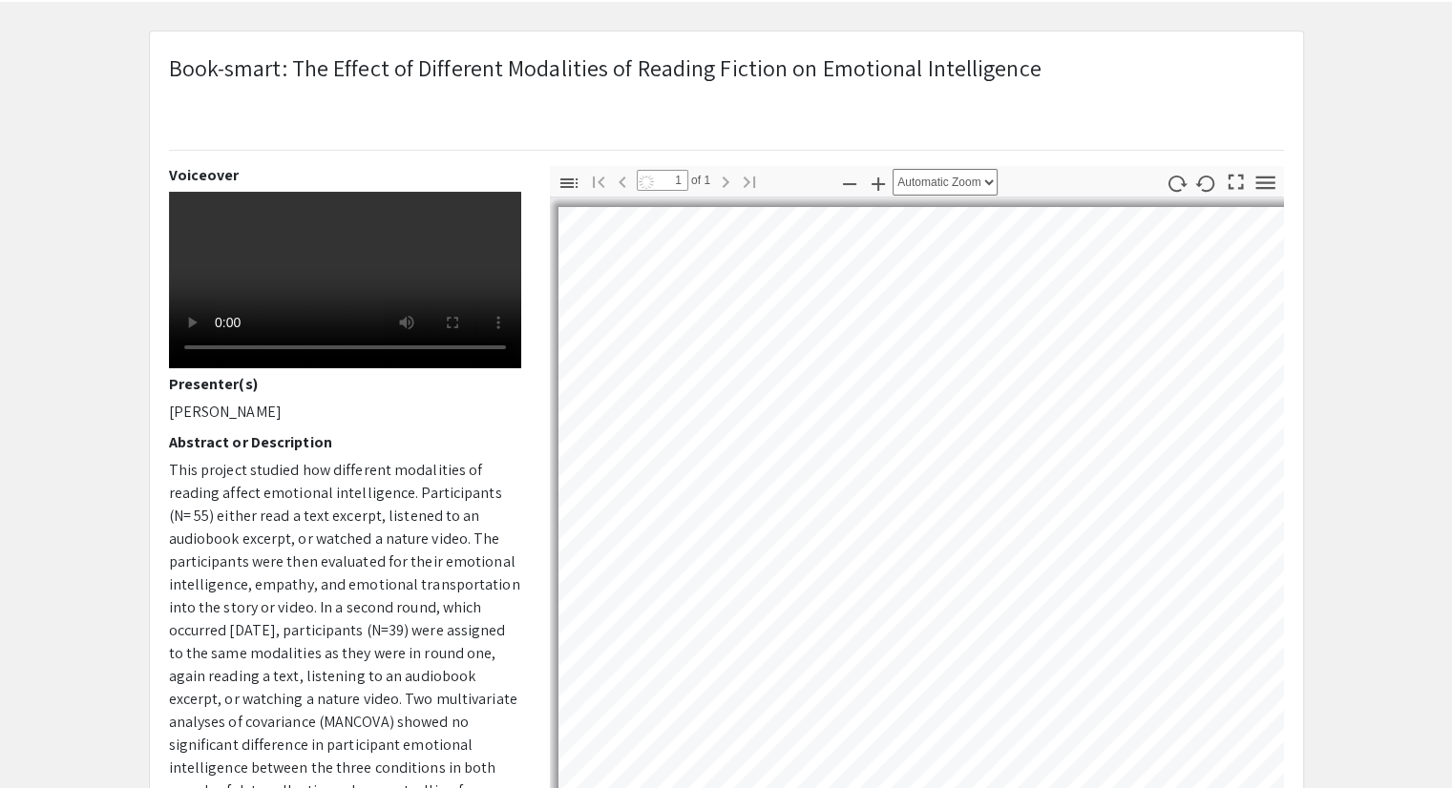
select select "auto"
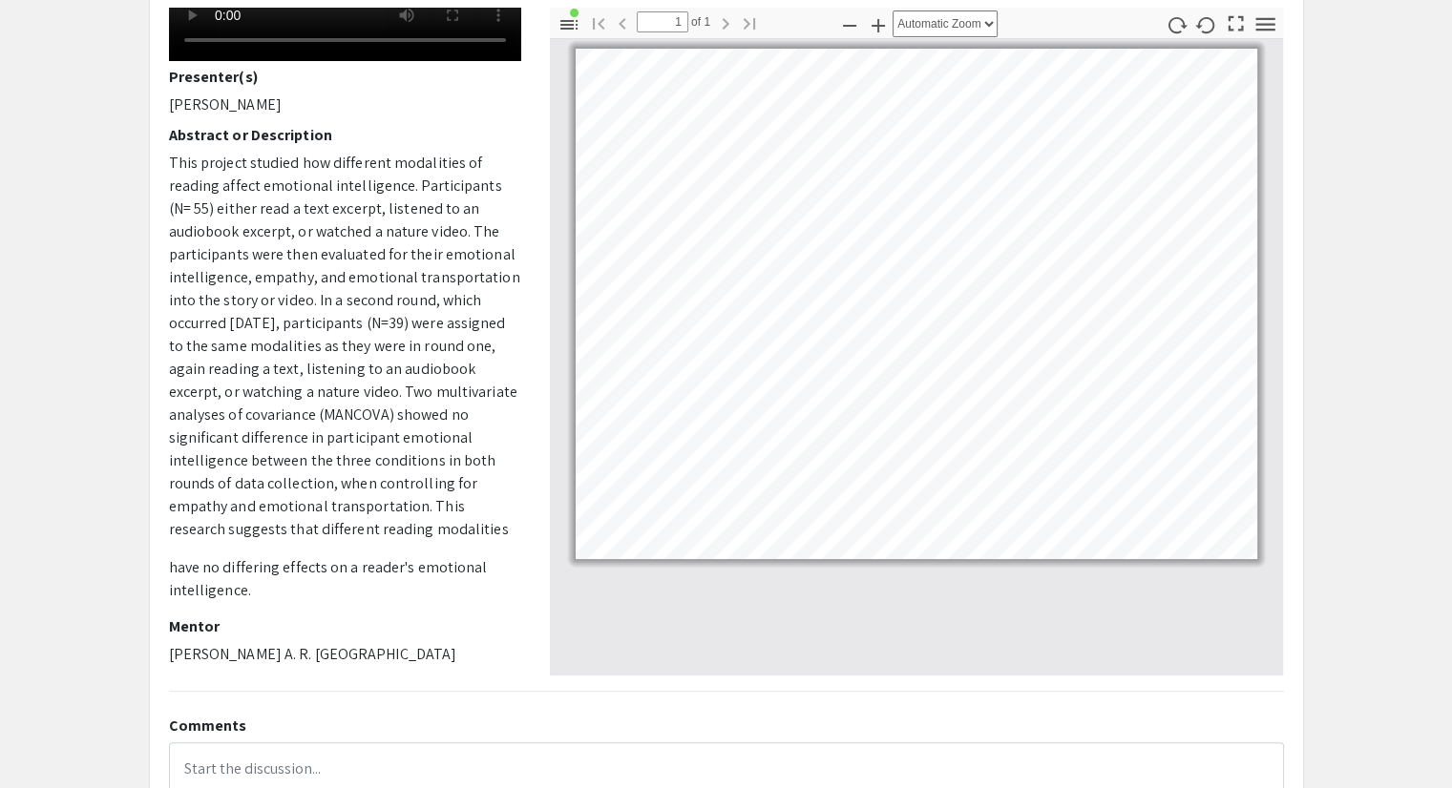
scroll to position [223, 0]
